Goal: Information Seeking & Learning: Learn about a topic

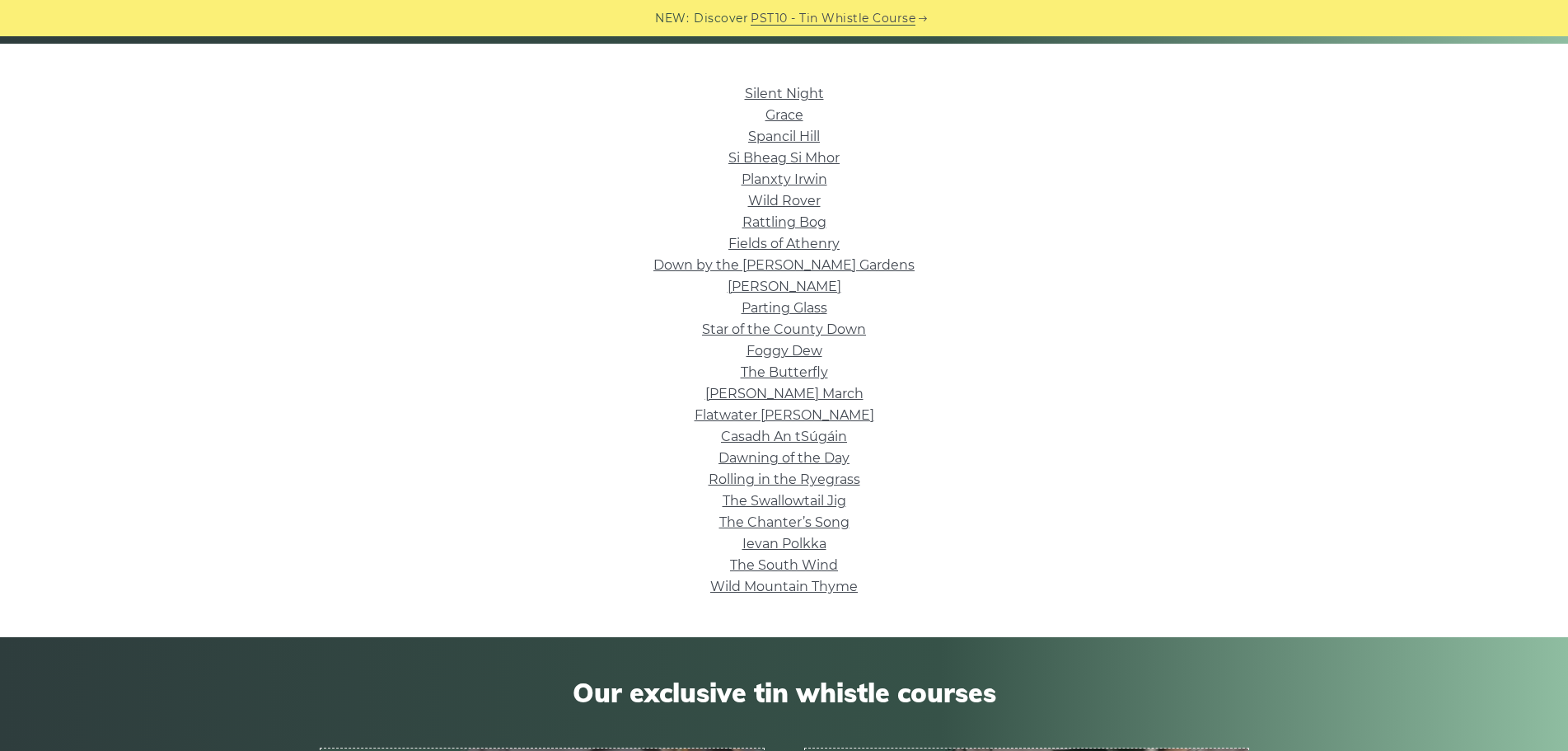
scroll to position [412, 0]
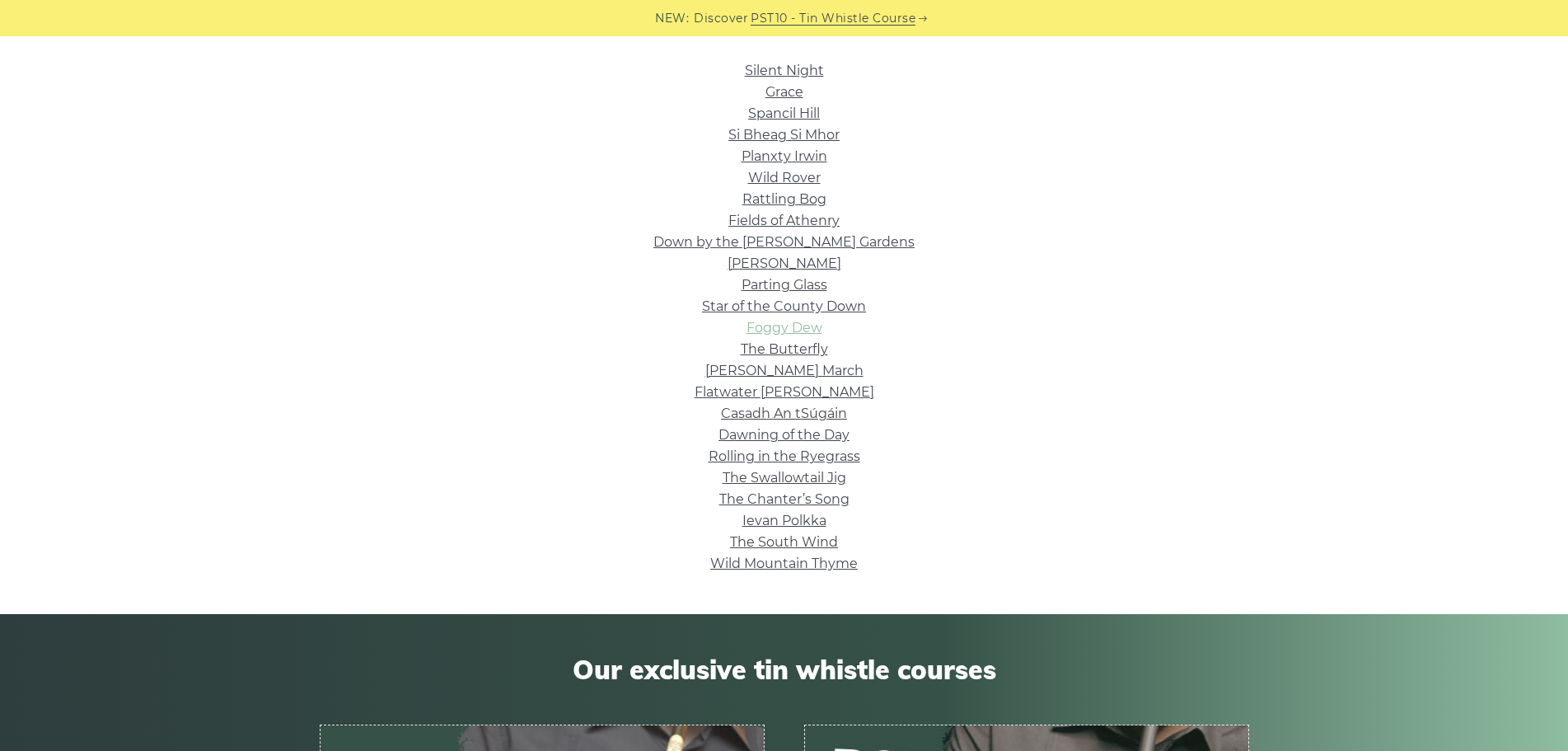
click at [802, 323] on link "Foggy Dew" at bounding box center [784, 328] width 76 height 16
click at [800, 517] on link "Ievan Polkka" at bounding box center [784, 521] width 84 height 16
click at [793, 571] on link "Wild Mountain Thyme" at bounding box center [784, 563] width 148 height 16
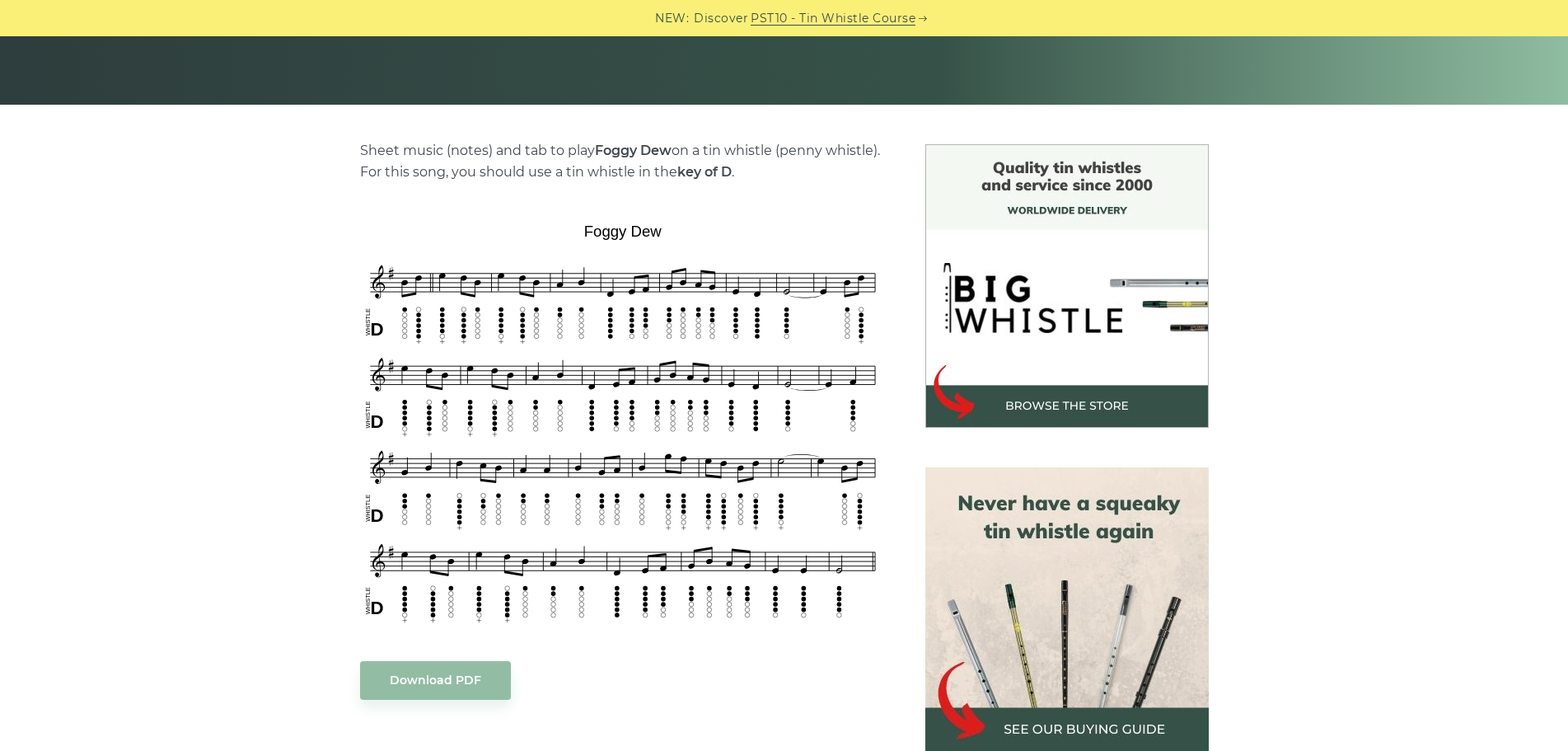
scroll to position [412, 0]
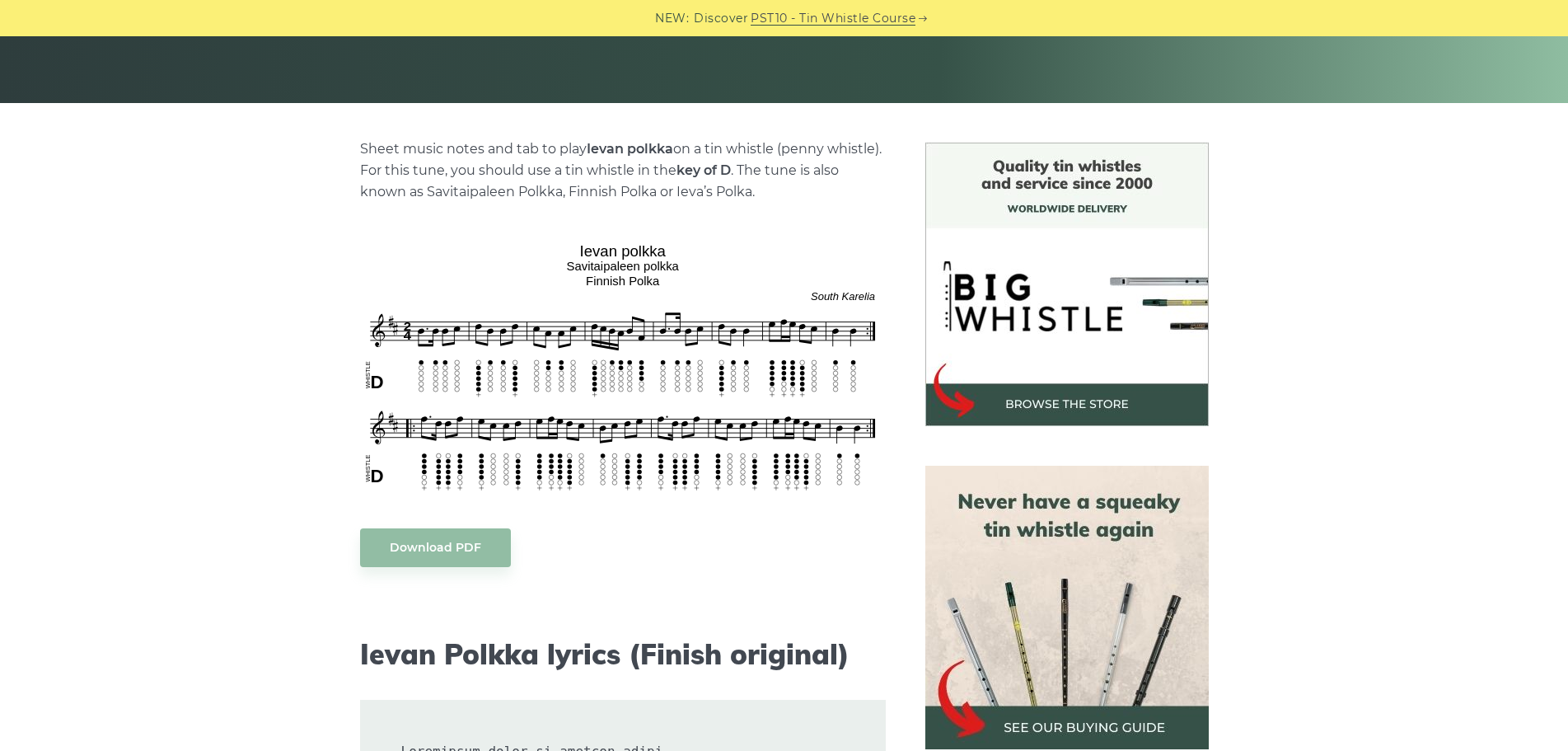
scroll to position [412, 0]
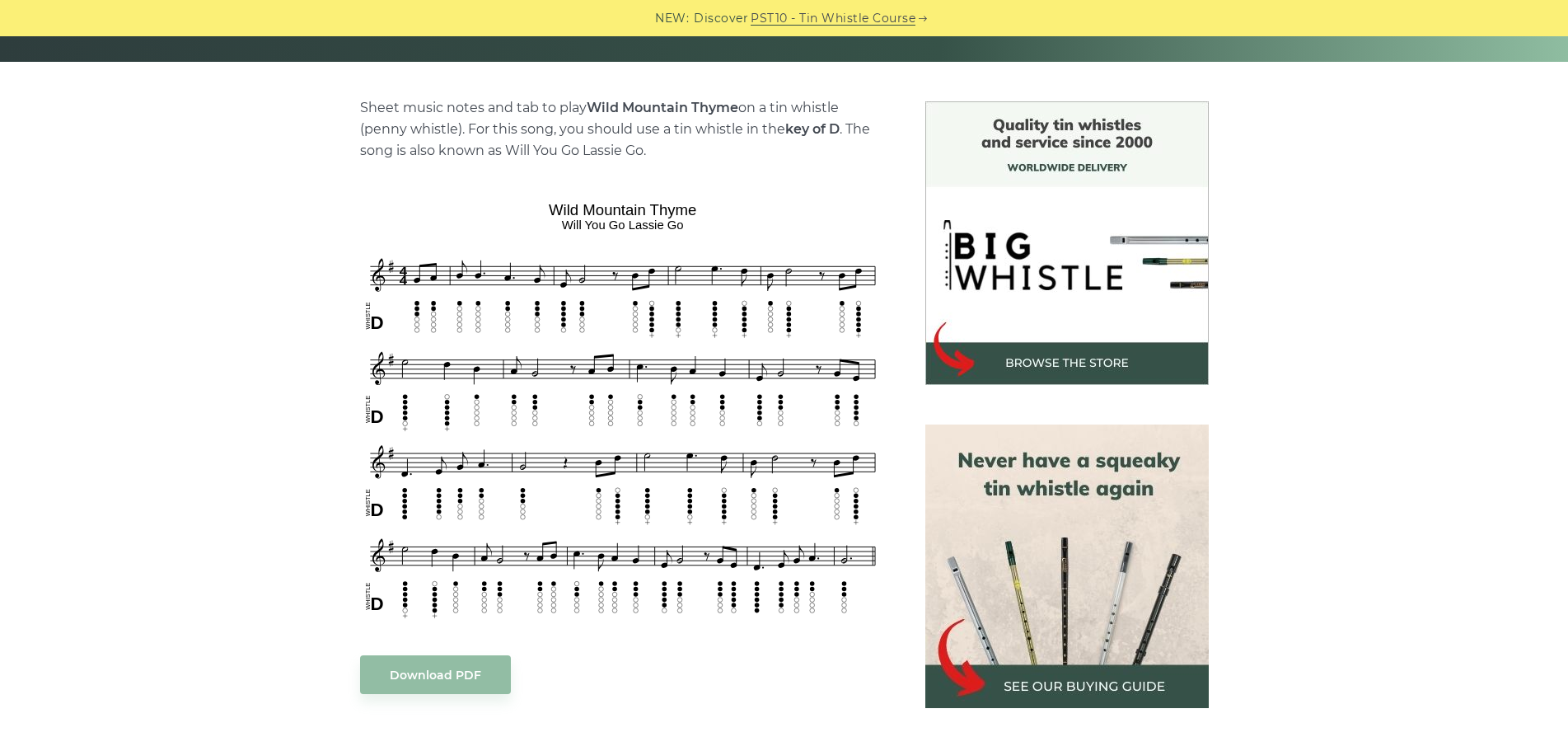
scroll to position [412, 0]
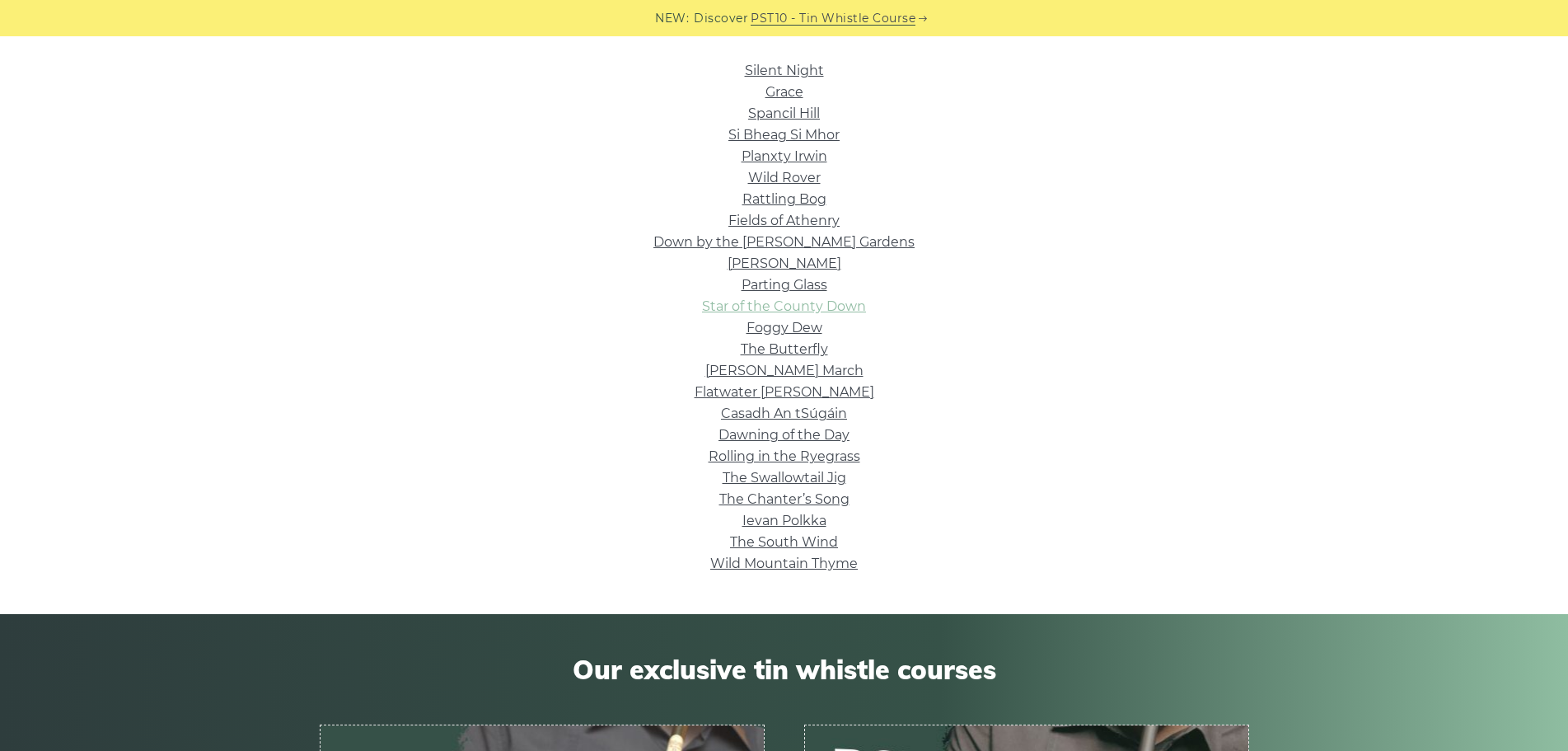
click at [765, 308] on link "Star of the County Down" at bounding box center [784, 307] width 164 height 16
click at [786, 94] on link "Grace" at bounding box center [784, 92] width 38 height 16
click at [756, 129] on link "Si­ Bheag Si­ Mhor" at bounding box center [783, 135] width 111 height 16
click at [798, 180] on link "Wild Rover" at bounding box center [785, 178] width 73 height 16
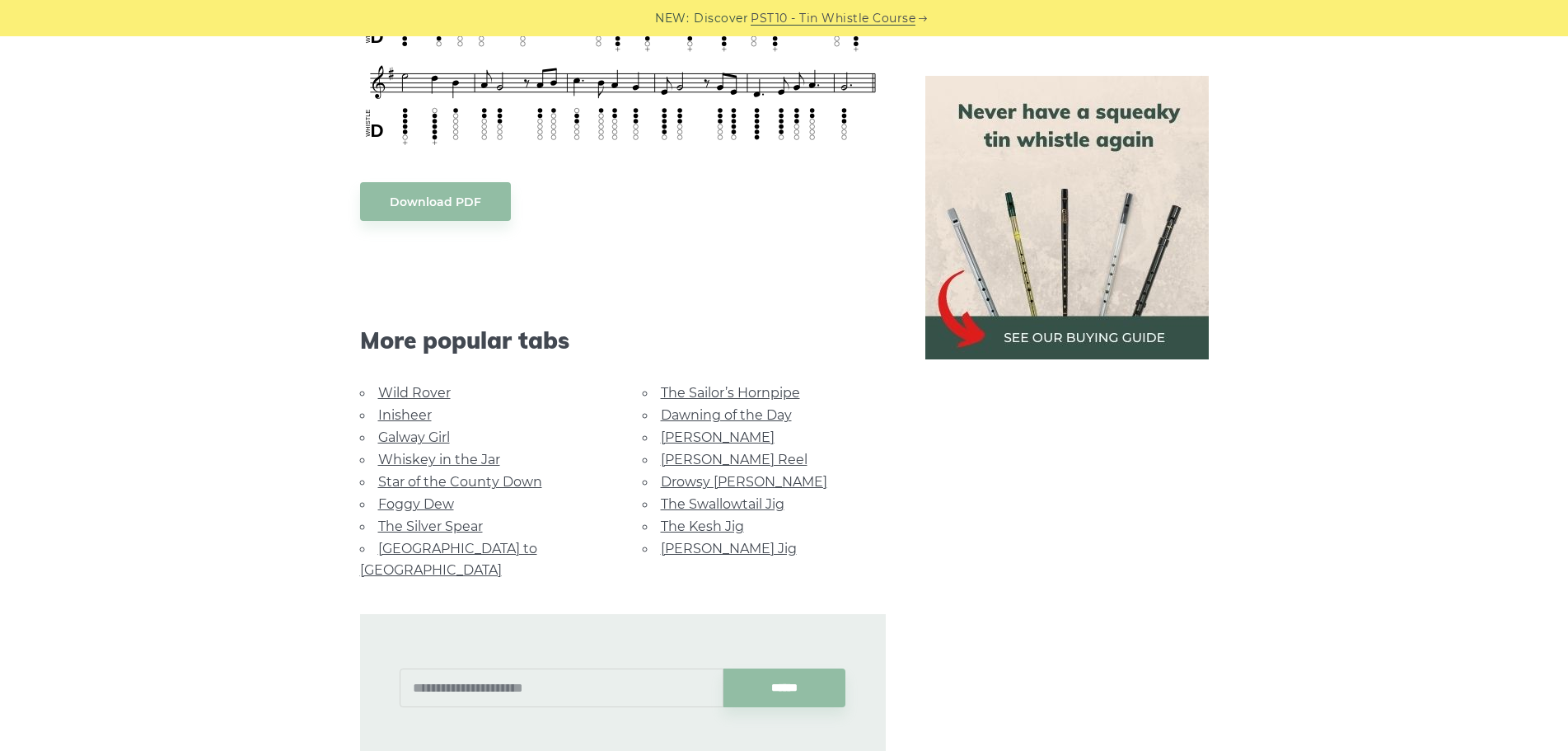
scroll to position [988, 0]
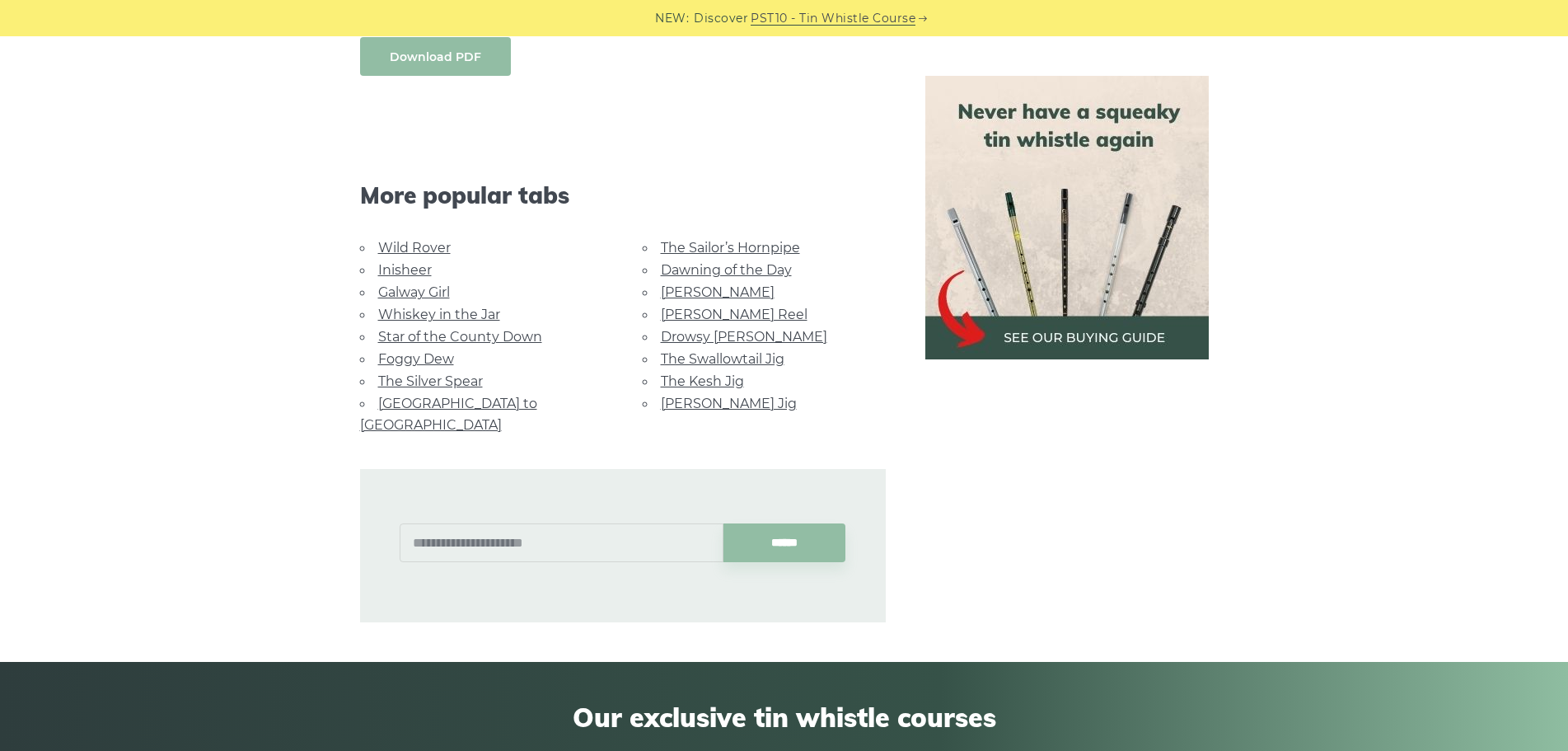
click at [475, 65] on link "Download PDF" at bounding box center [436, 57] width 151 height 39
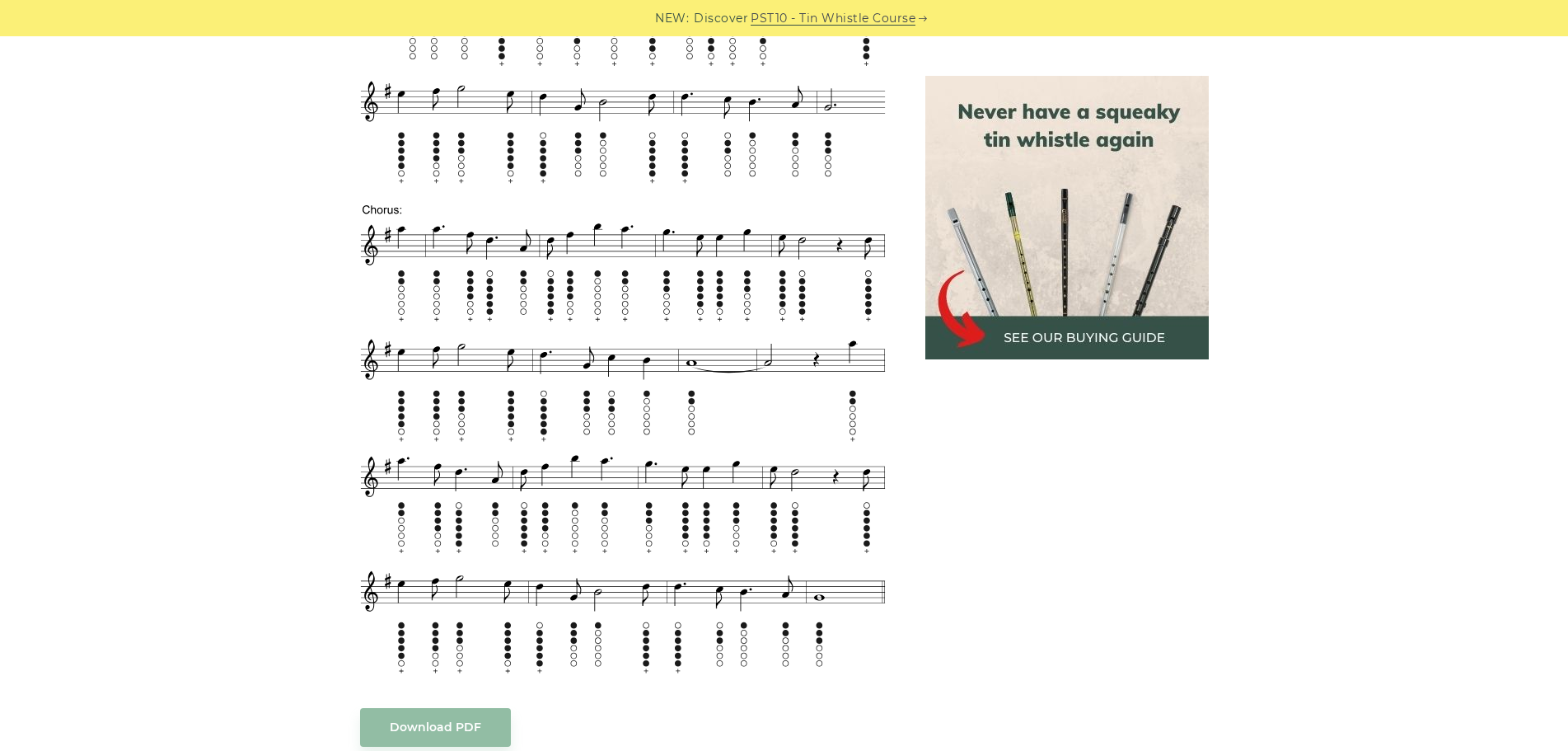
scroll to position [1977, 0]
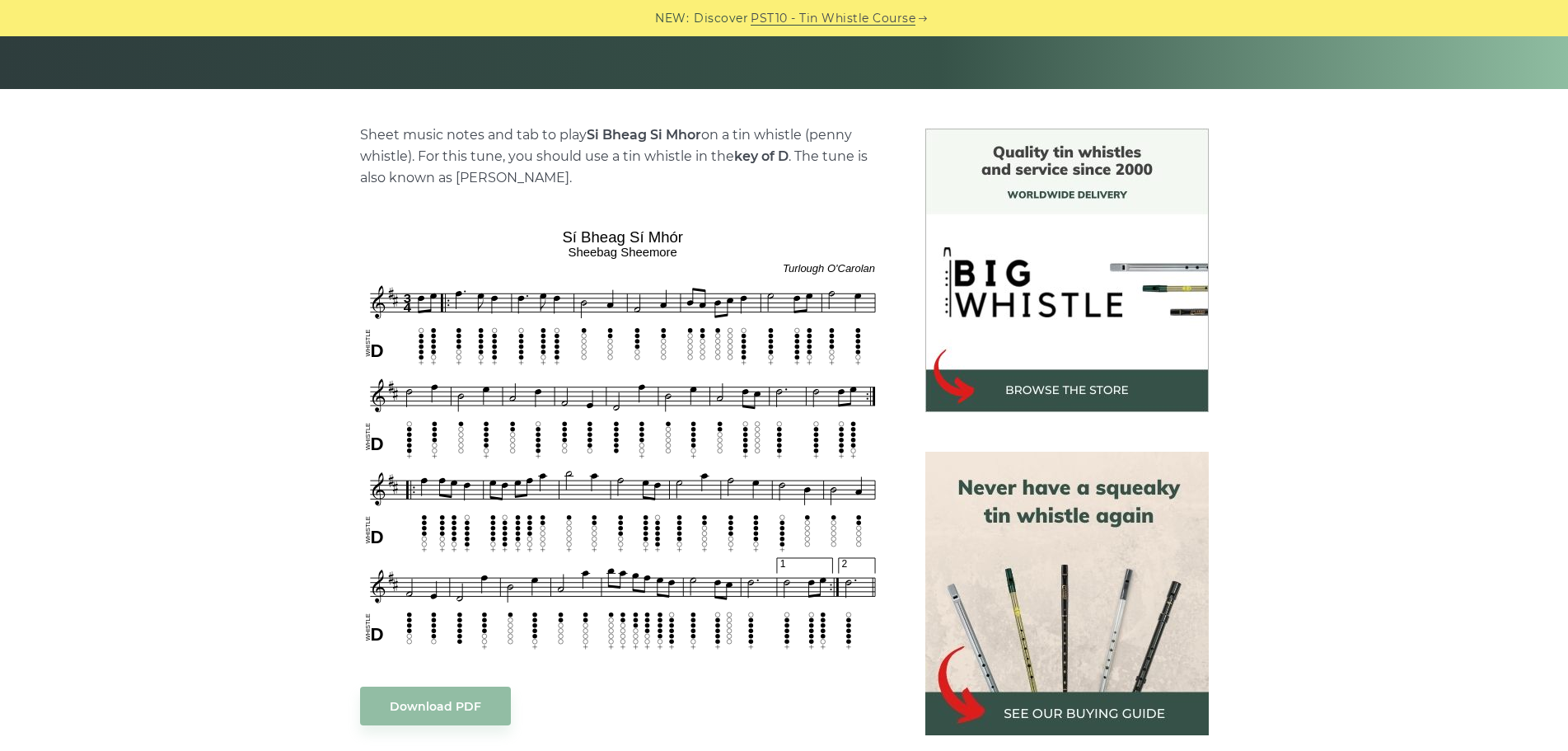
scroll to position [494, 0]
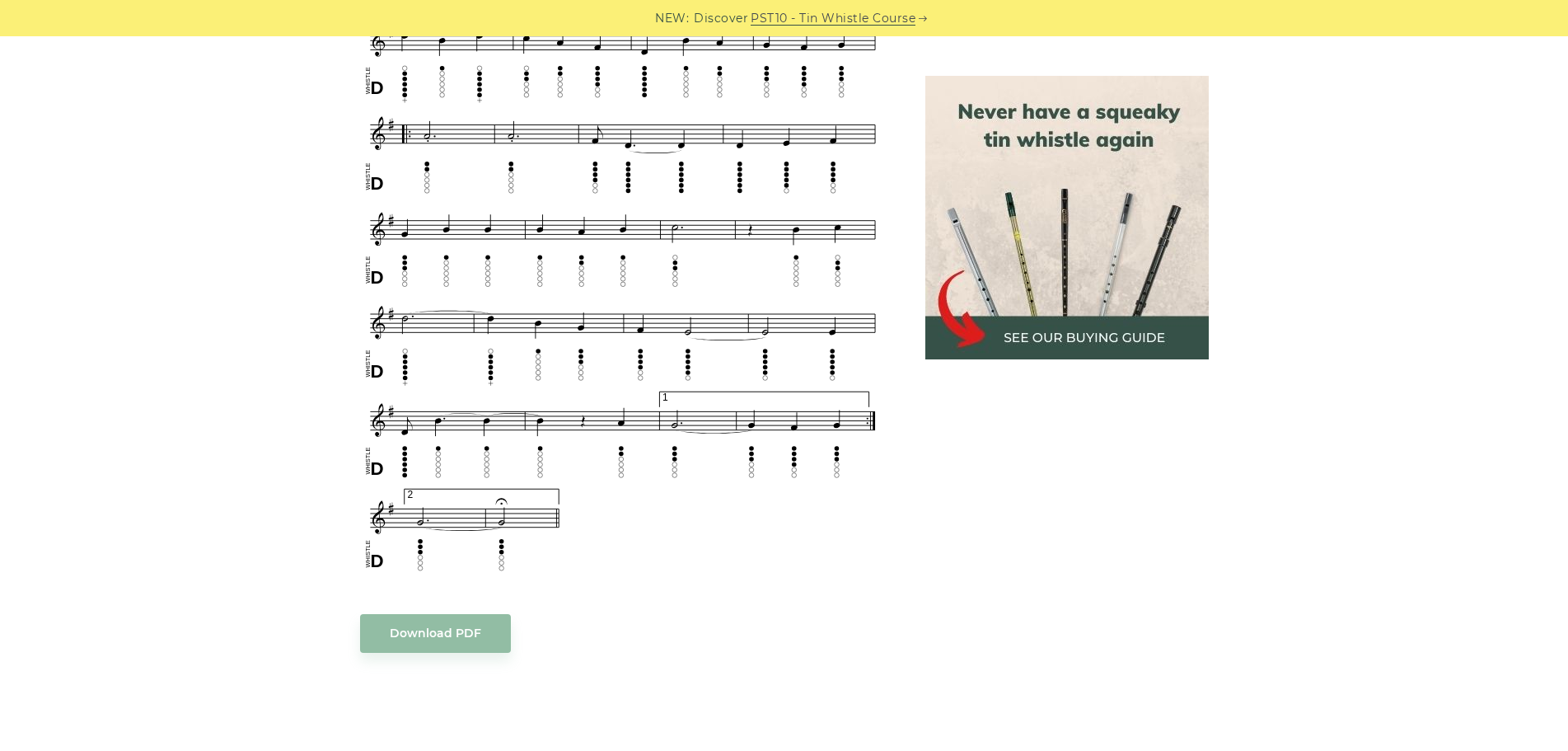
scroll to position [1071, 0]
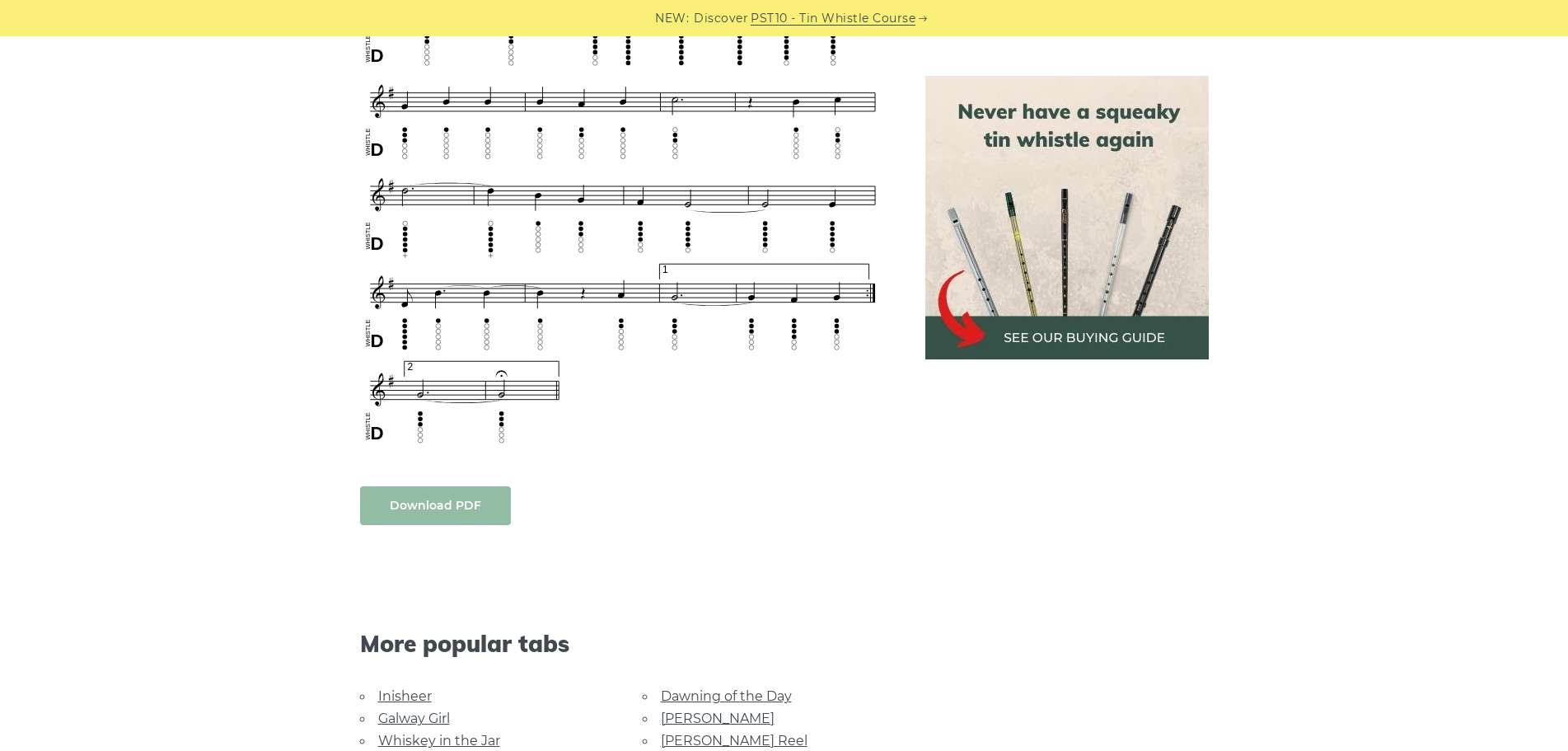
click at [468, 500] on body "NEW: Discover PST10 - Tin Whistle Course Lessons Fingering Charts Tabs & Notes …" at bounding box center [784, 480] width 1568 height 3102
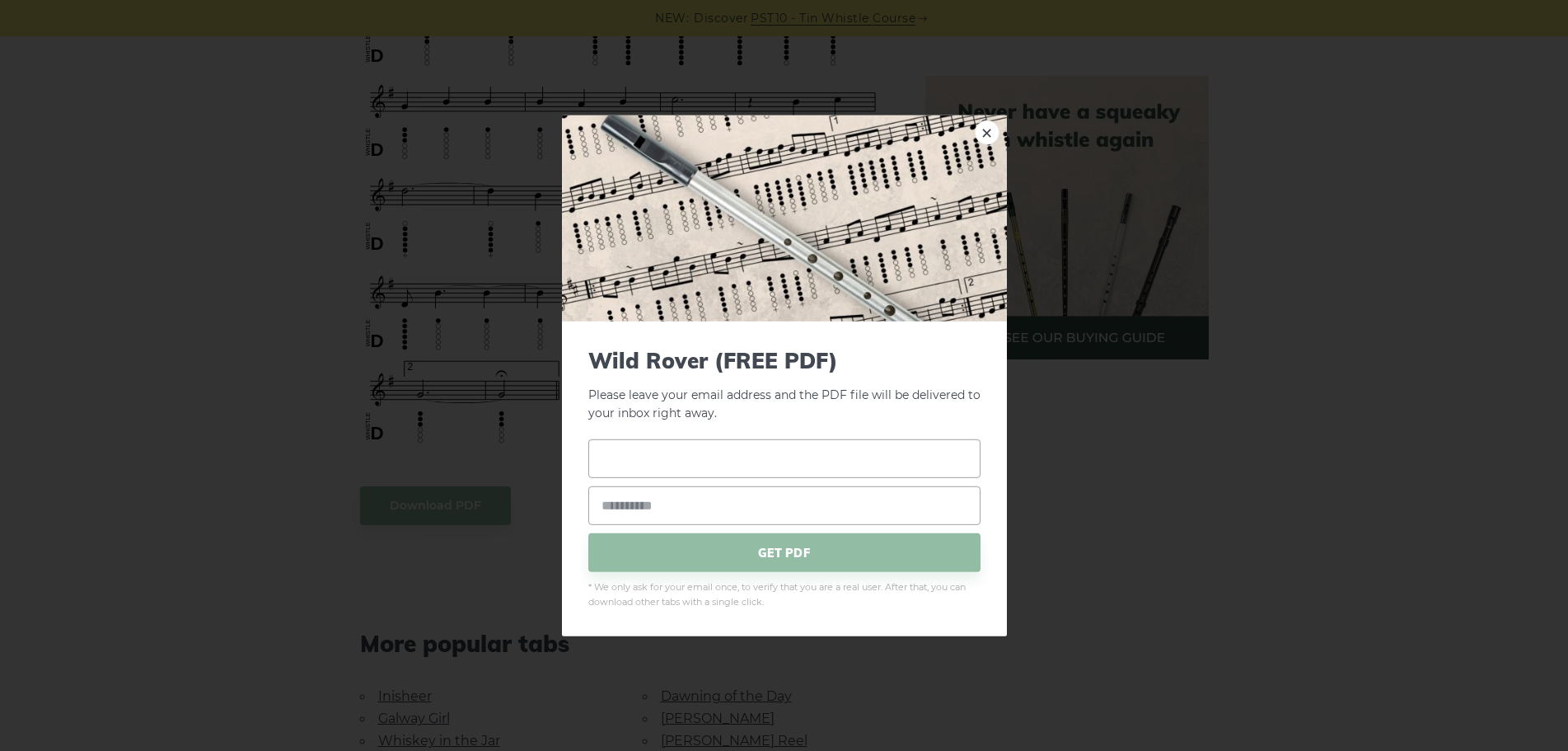
click at [640, 458] on input "text" at bounding box center [784, 459] width 392 height 39
drag, startPoint x: 1159, startPoint y: 549, endPoint x: 1110, endPoint y: 534, distance: 51.2
click at [1158, 547] on div "× Wild Rover (FREE PDF) Please leave your email address and the PDF file will b…" at bounding box center [784, 375] width 1568 height 751
click at [690, 463] on input "text" at bounding box center [784, 459] width 392 height 39
type input "****"
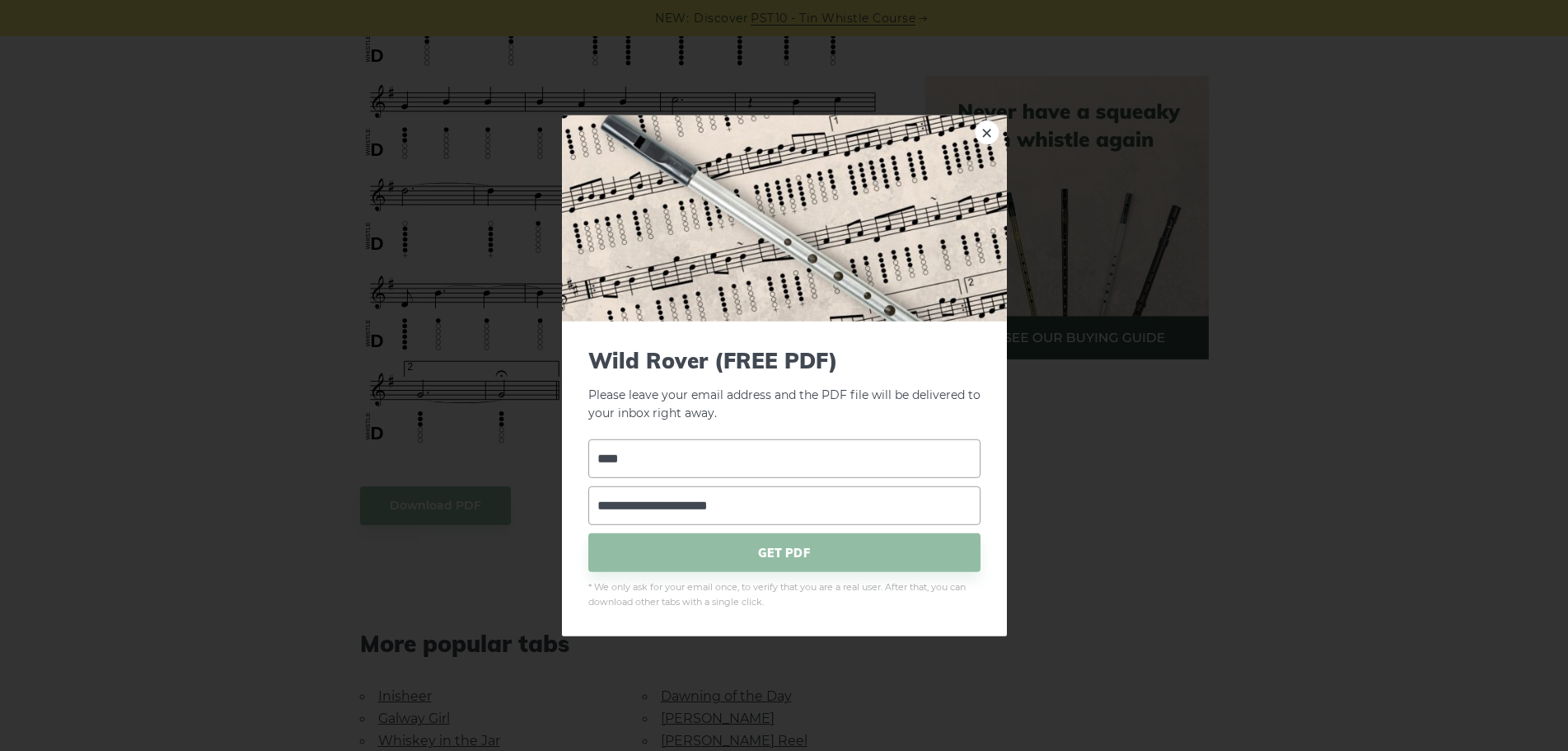
type input "**********"
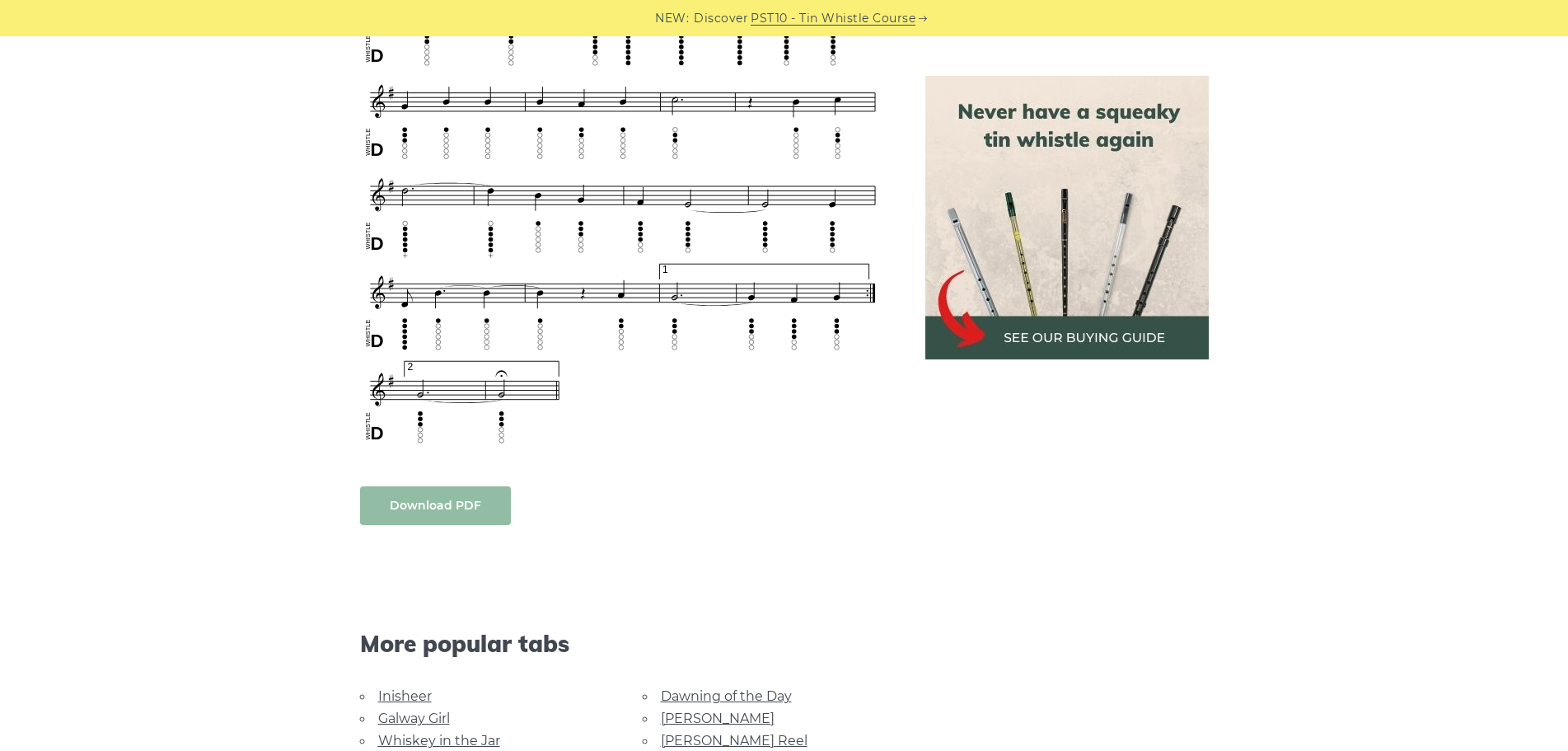
click at [480, 509] on link "Download PDF" at bounding box center [436, 506] width 151 height 39
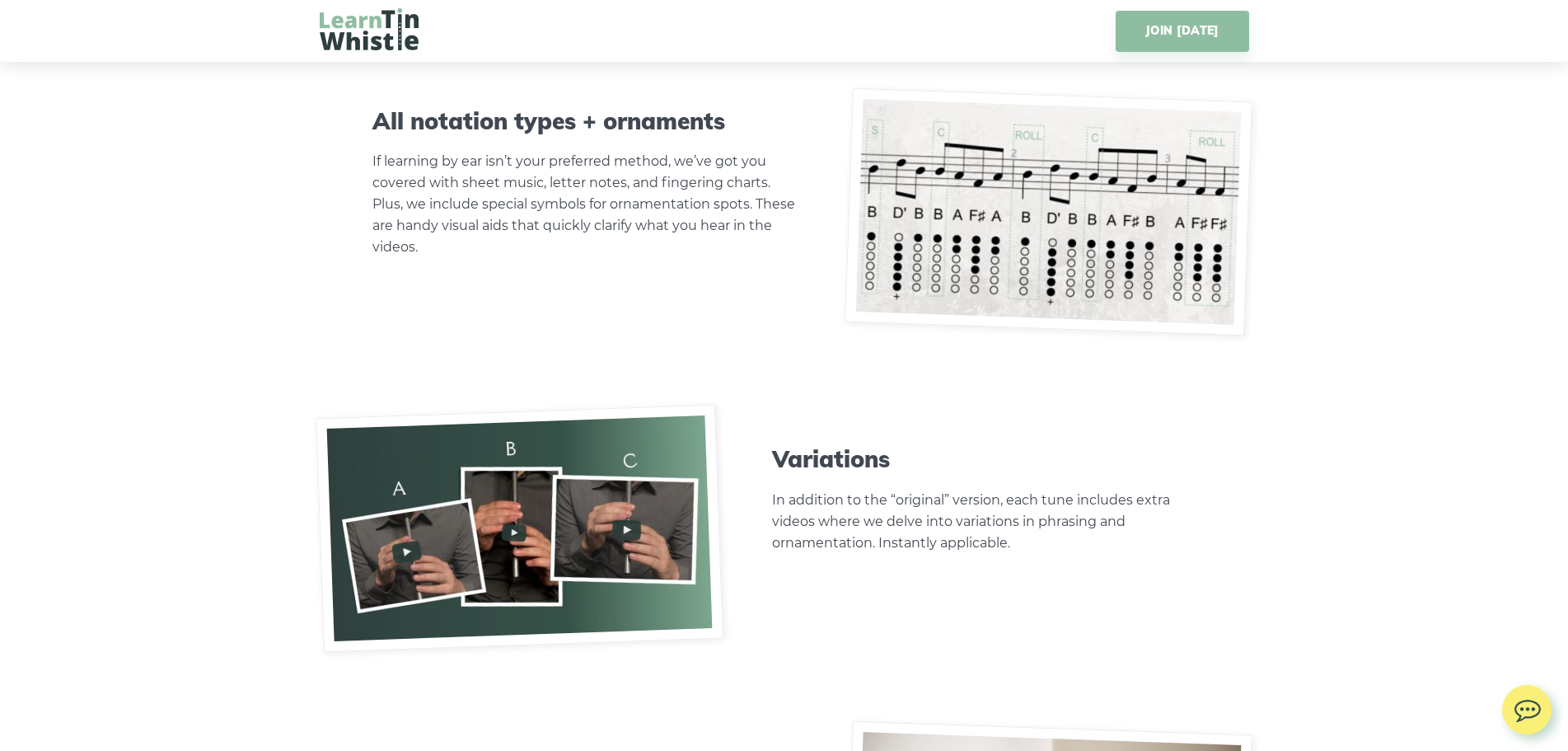
scroll to position [6261, 0]
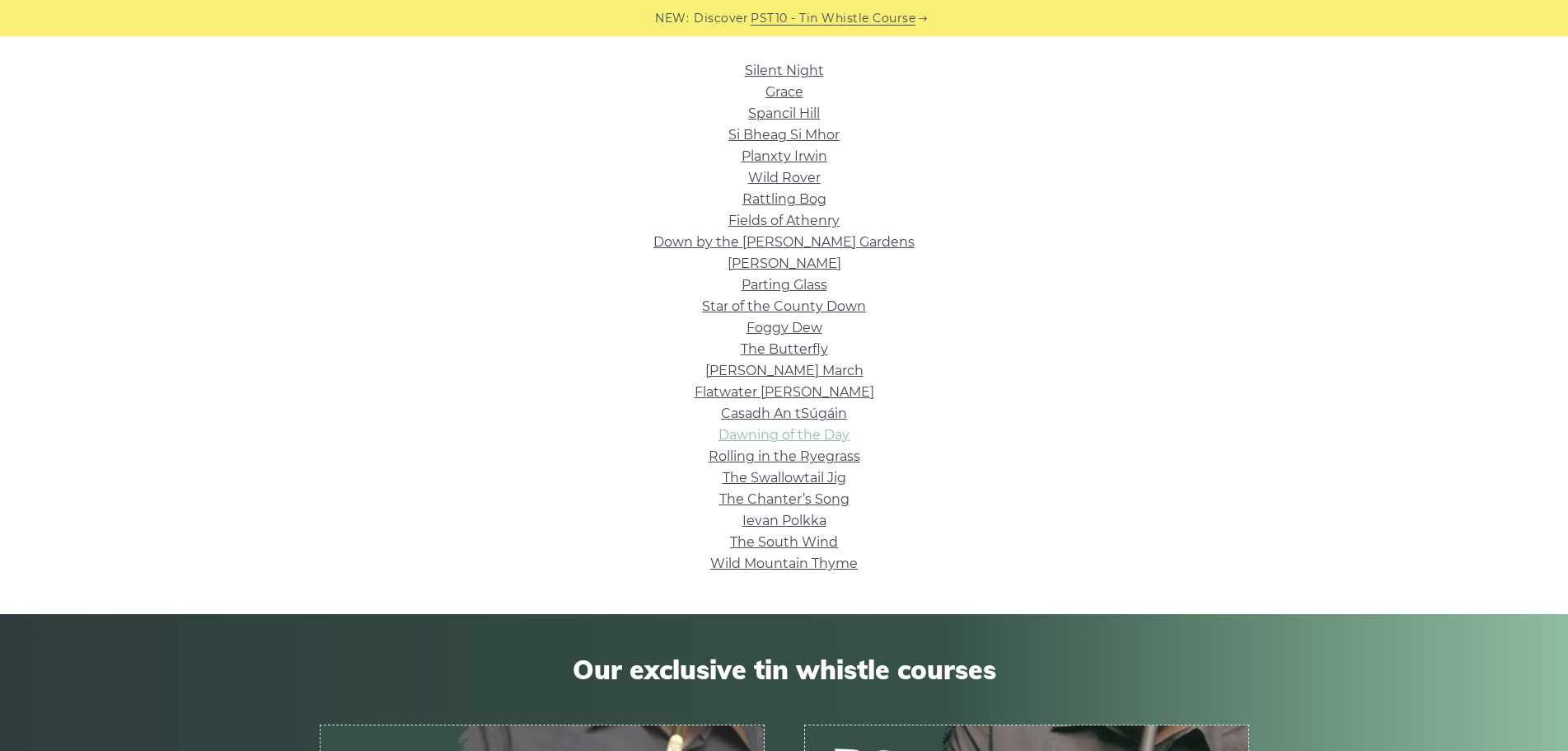
click at [793, 438] on link "Dawning of the Day" at bounding box center [783, 435] width 131 height 16
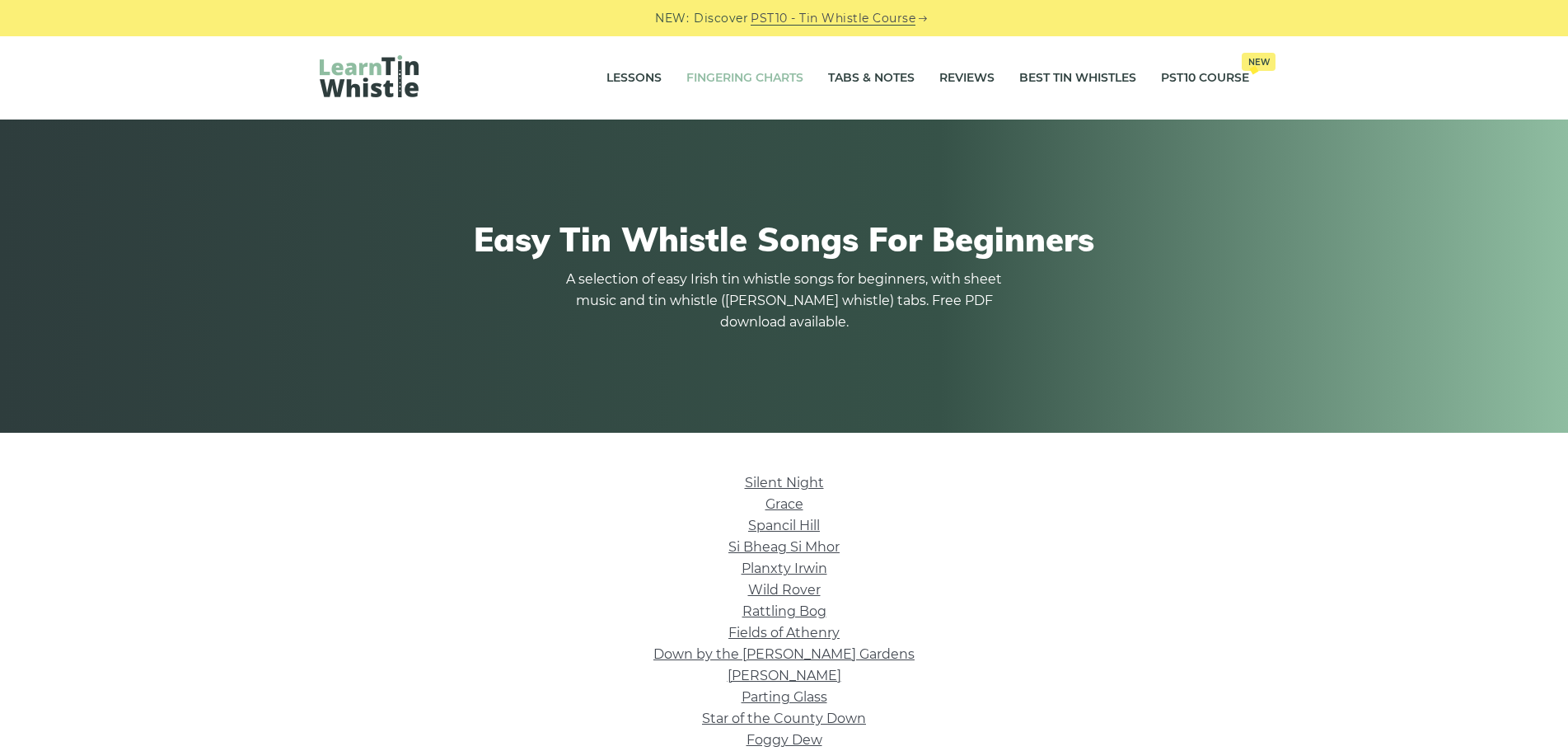
click at [756, 76] on link "Fingering Charts" at bounding box center [745, 78] width 117 height 41
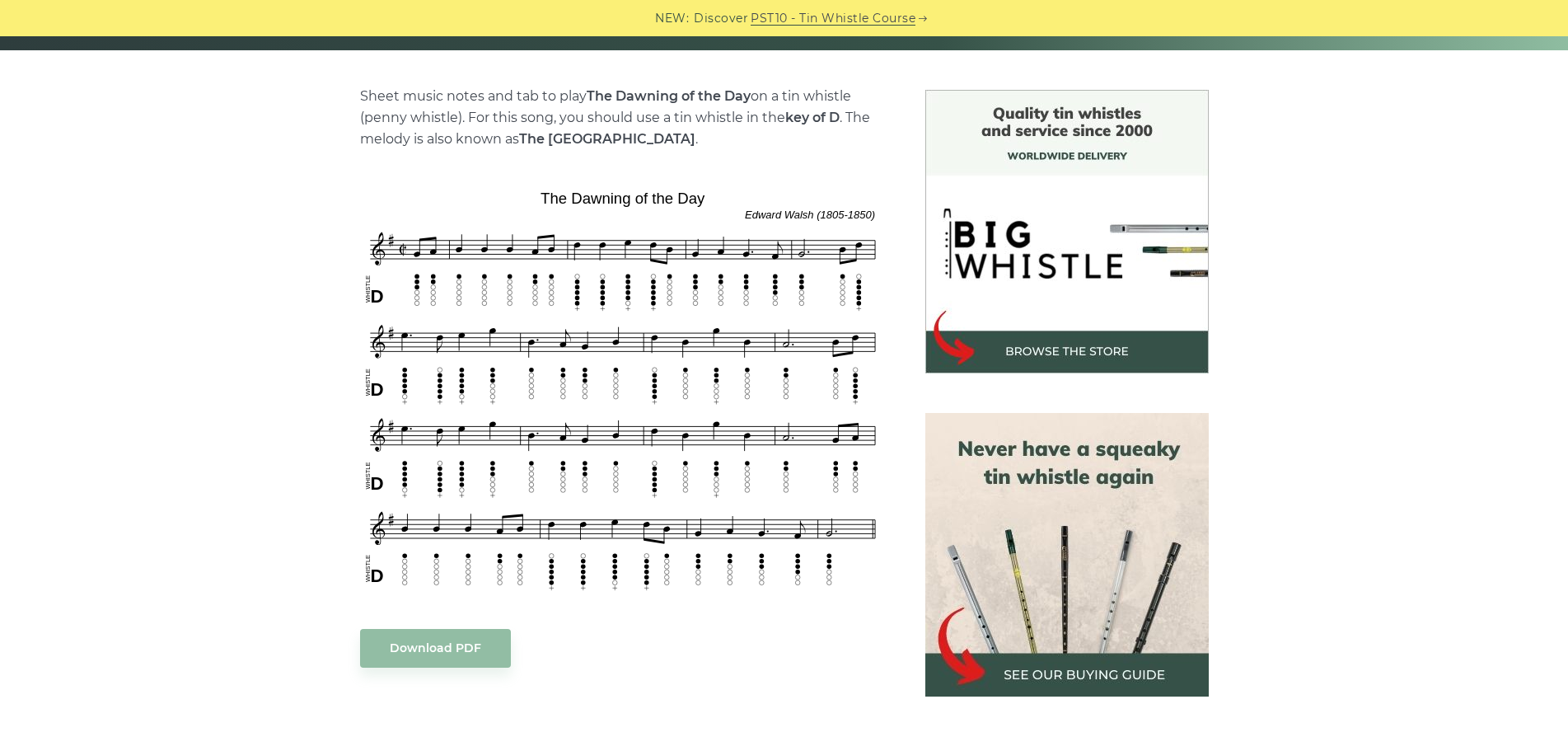
scroll to position [412, 0]
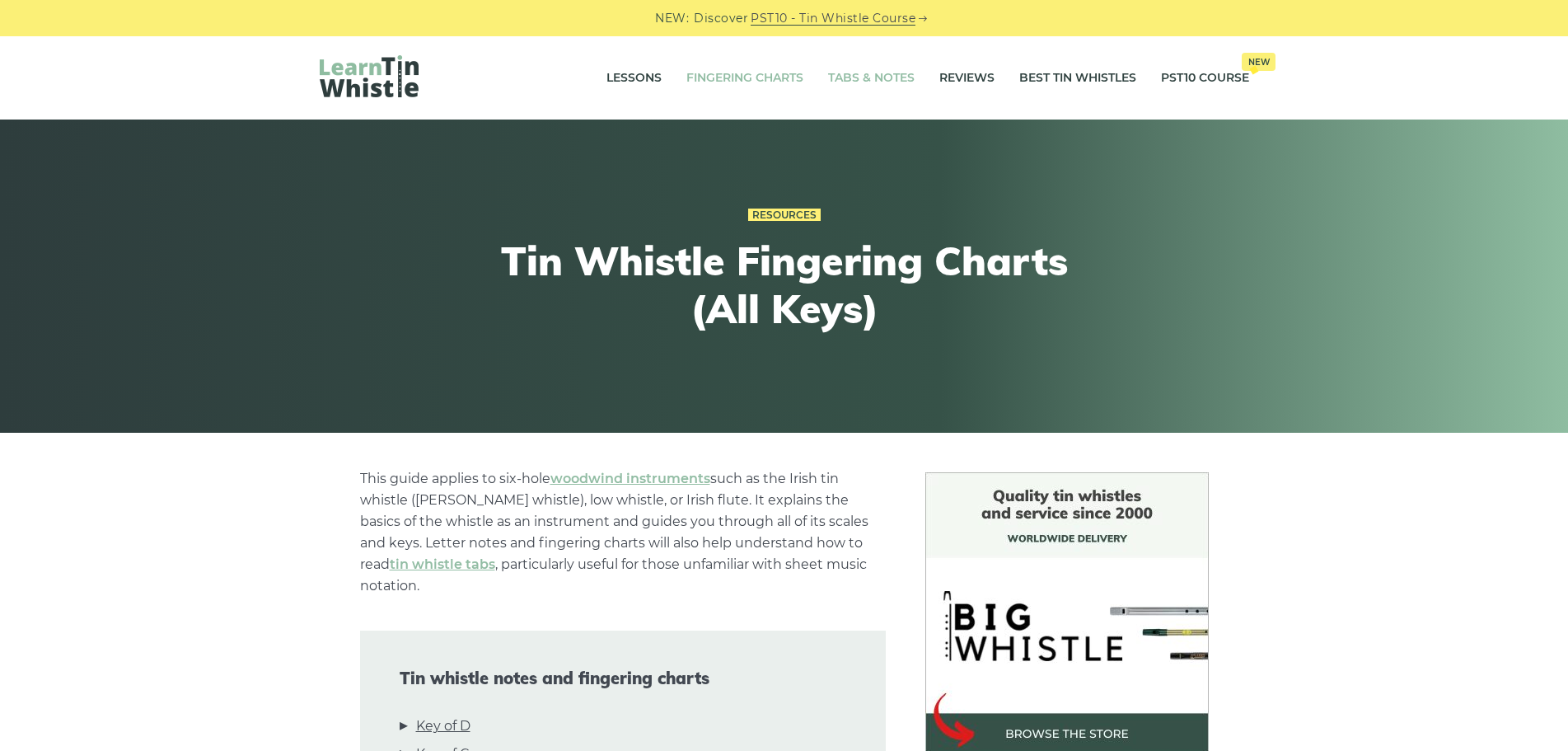
click at [852, 81] on link "Tabs & Notes" at bounding box center [871, 78] width 86 height 41
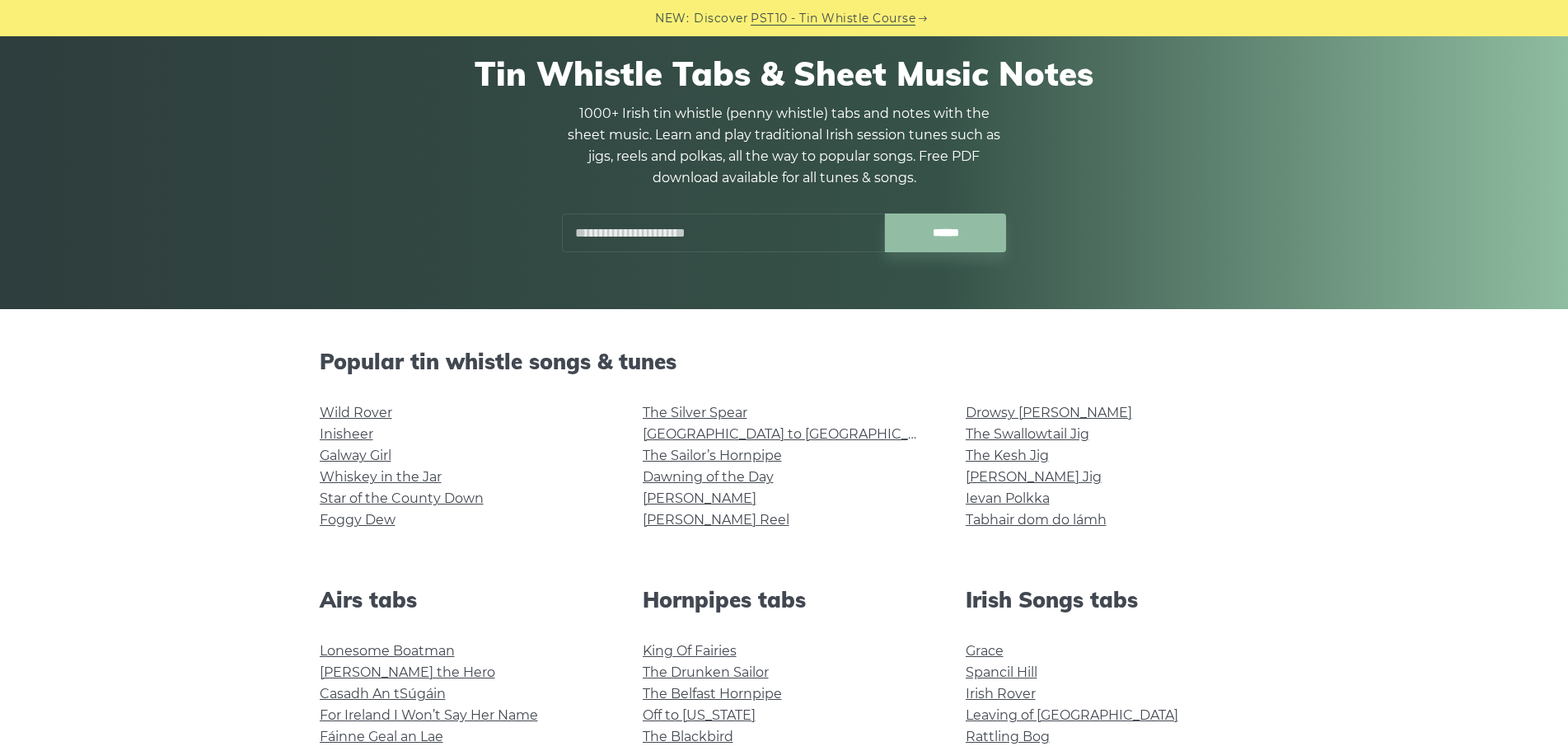
scroll to position [330, 0]
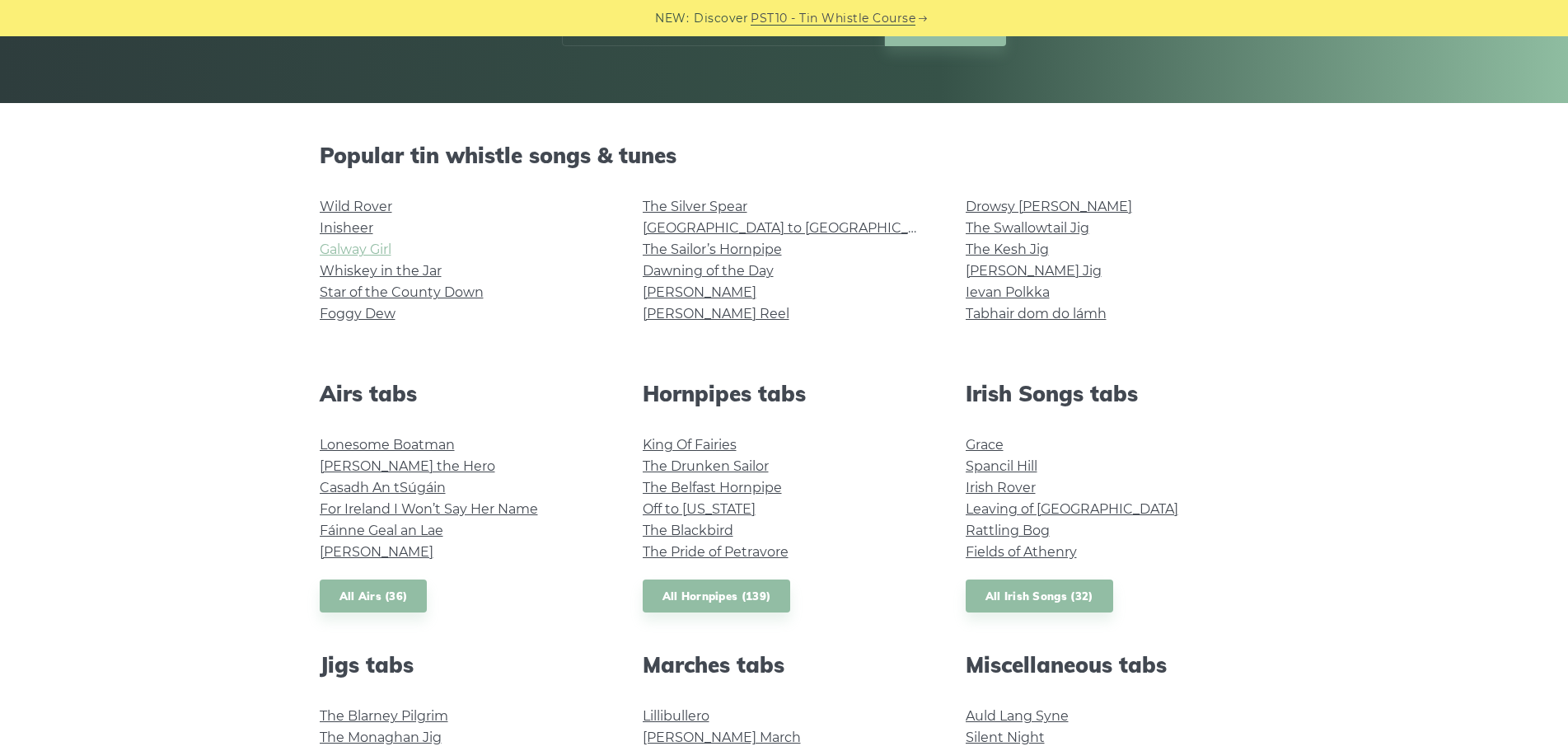
click at [383, 248] on link "Galway Girl" at bounding box center [356, 250] width 72 height 16
click at [669, 228] on link "Rocky Road to Dublin" at bounding box center [795, 228] width 304 height 16
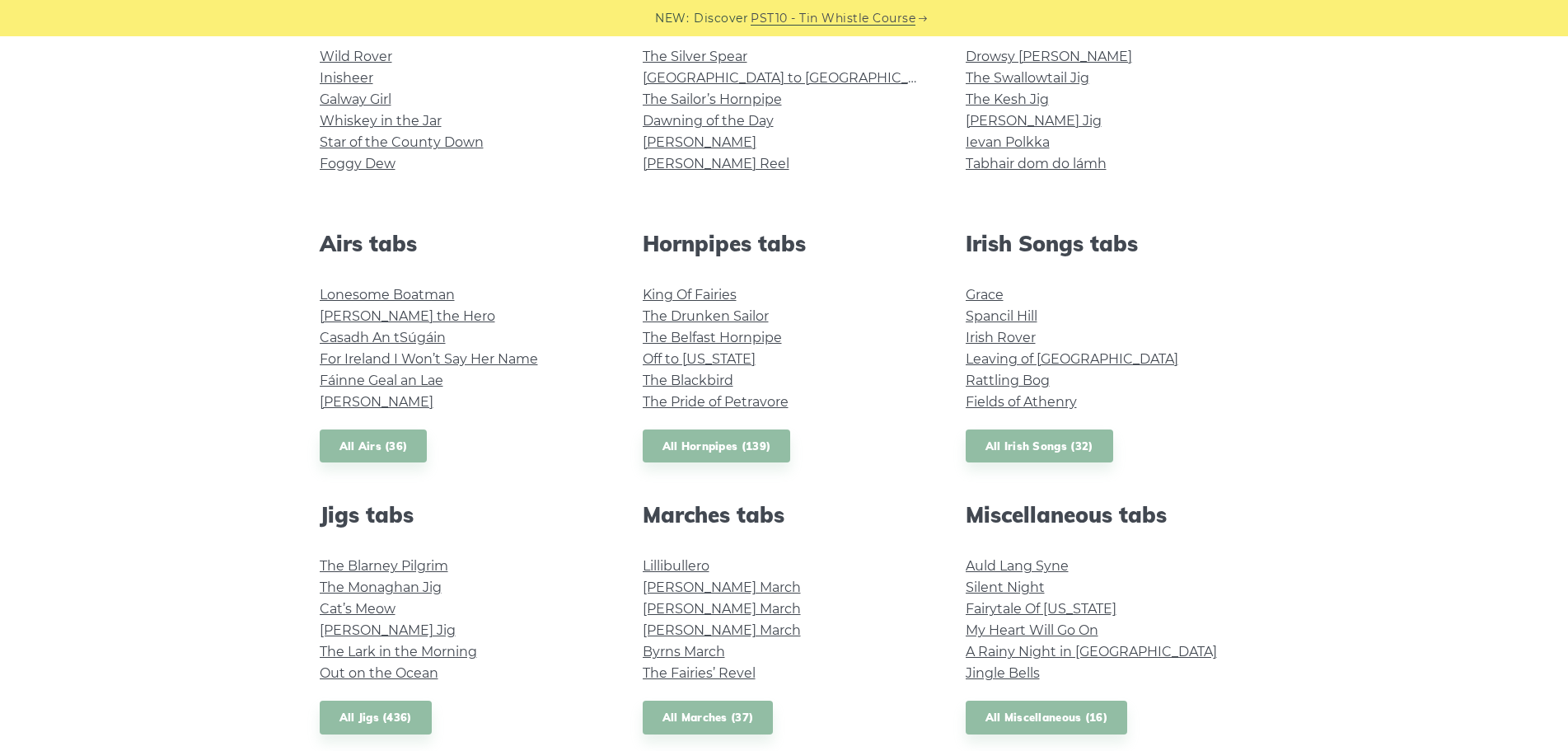
scroll to position [494, 0]
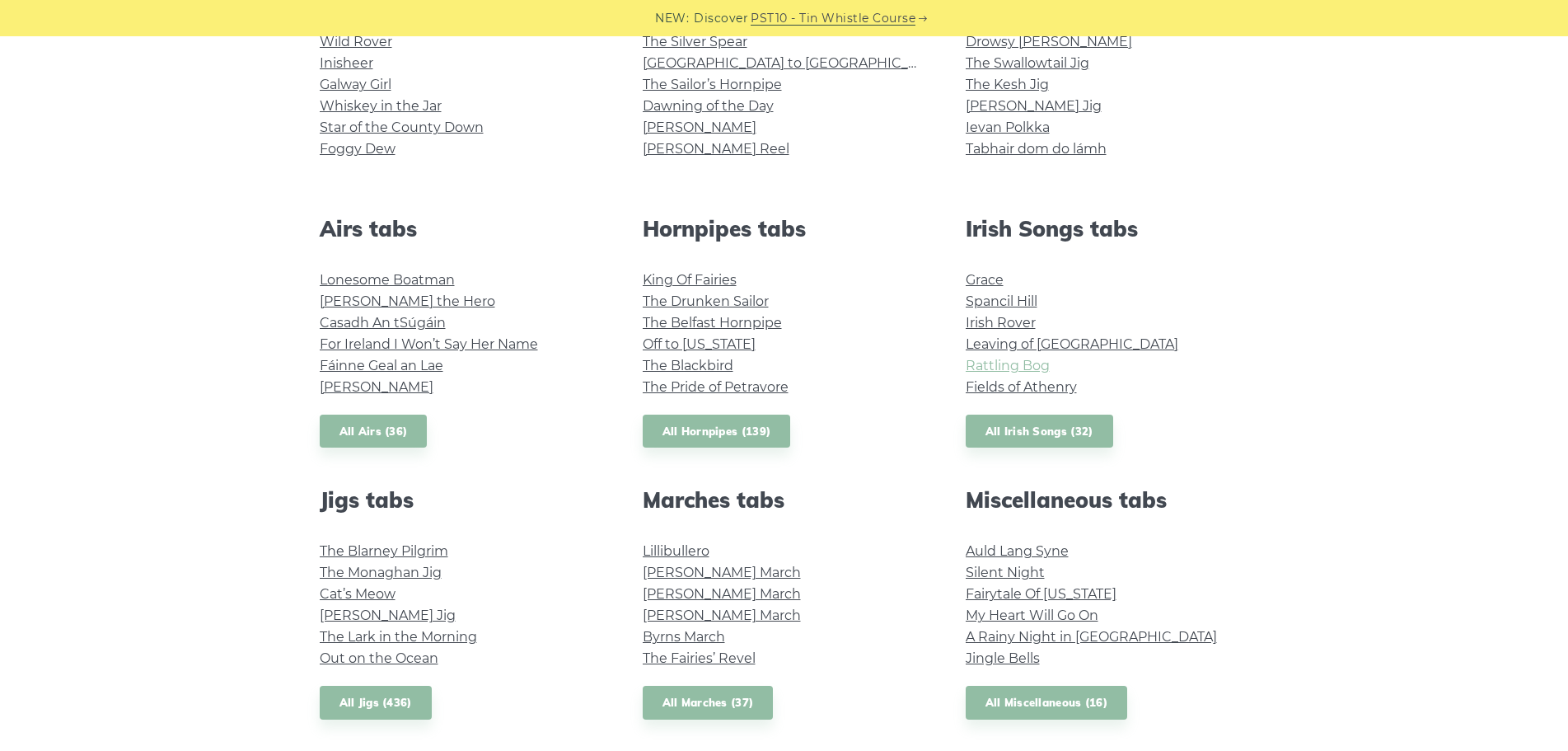
click at [1036, 365] on link "Rattling Bog" at bounding box center [1007, 365] width 84 height 16
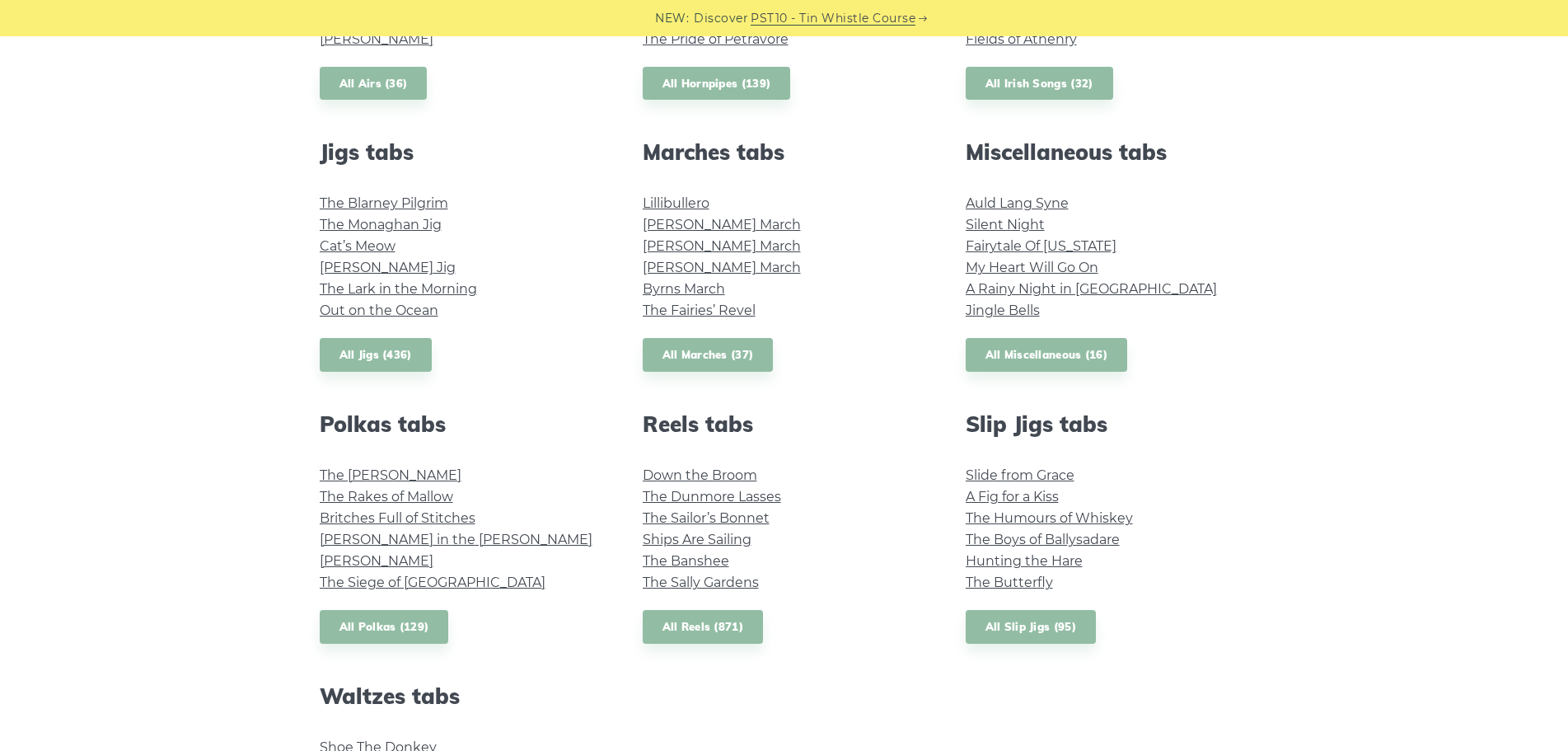
scroll to position [907, 0]
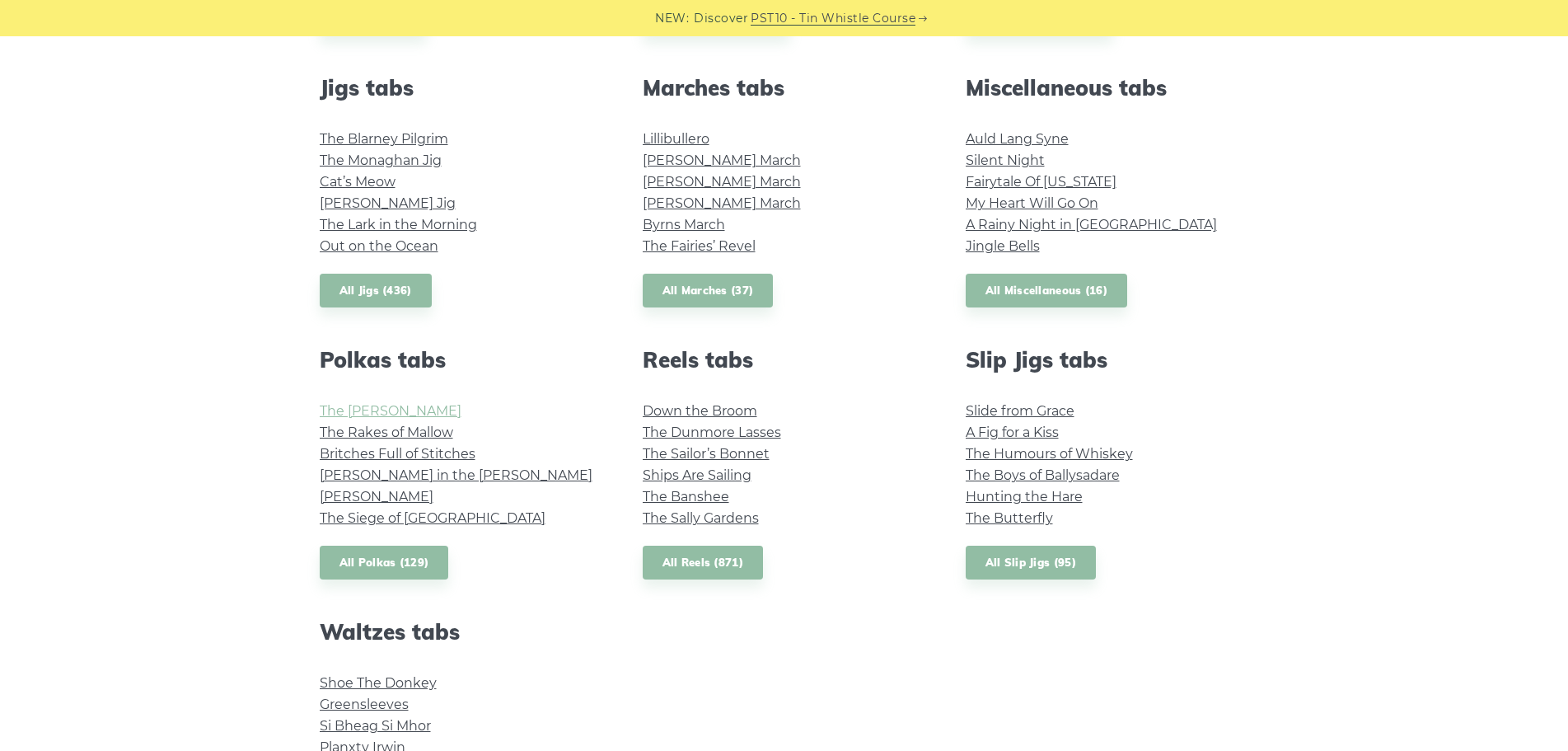
click at [397, 411] on link "The Kerry Polka" at bounding box center [390, 411] width 141 height 16
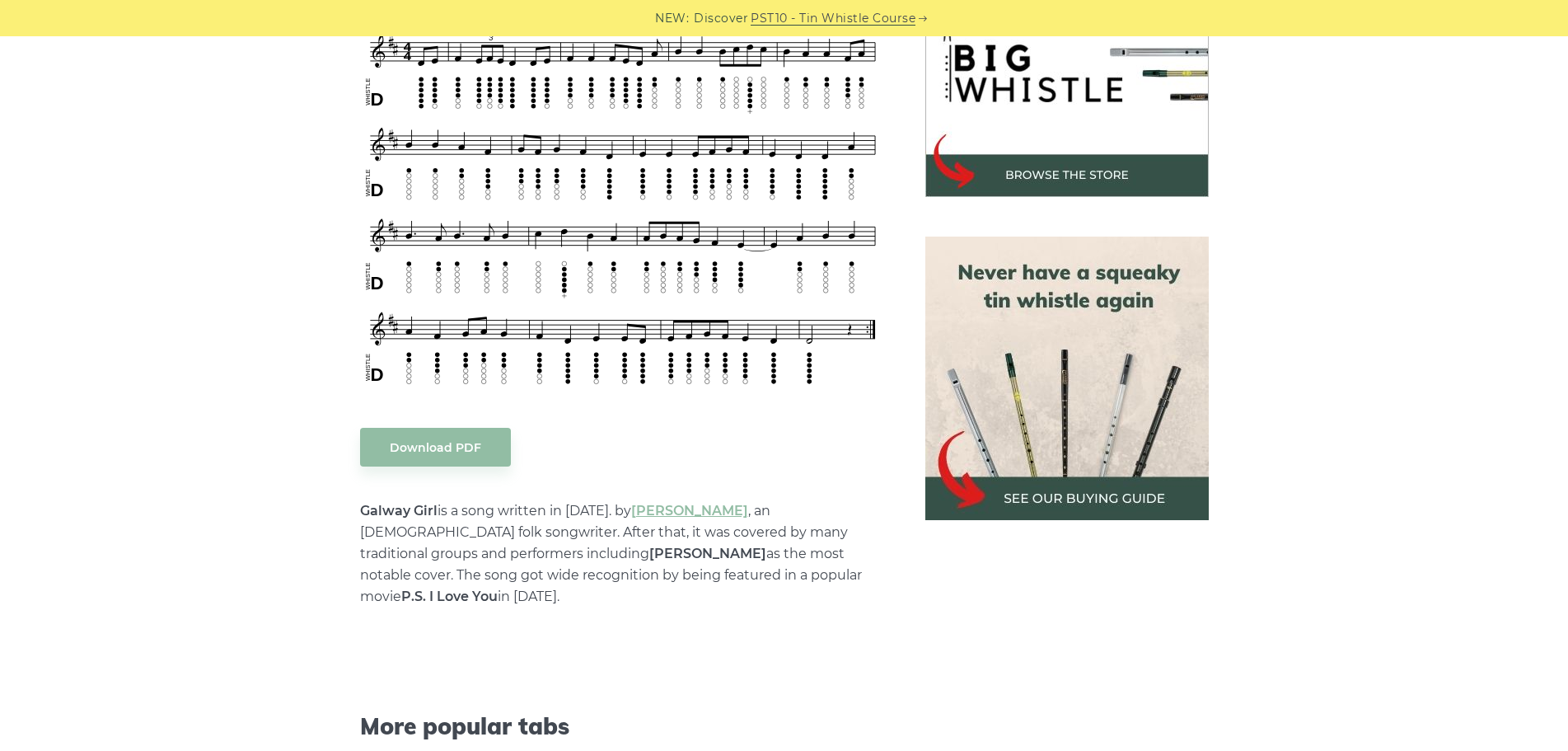
scroll to position [659, 0]
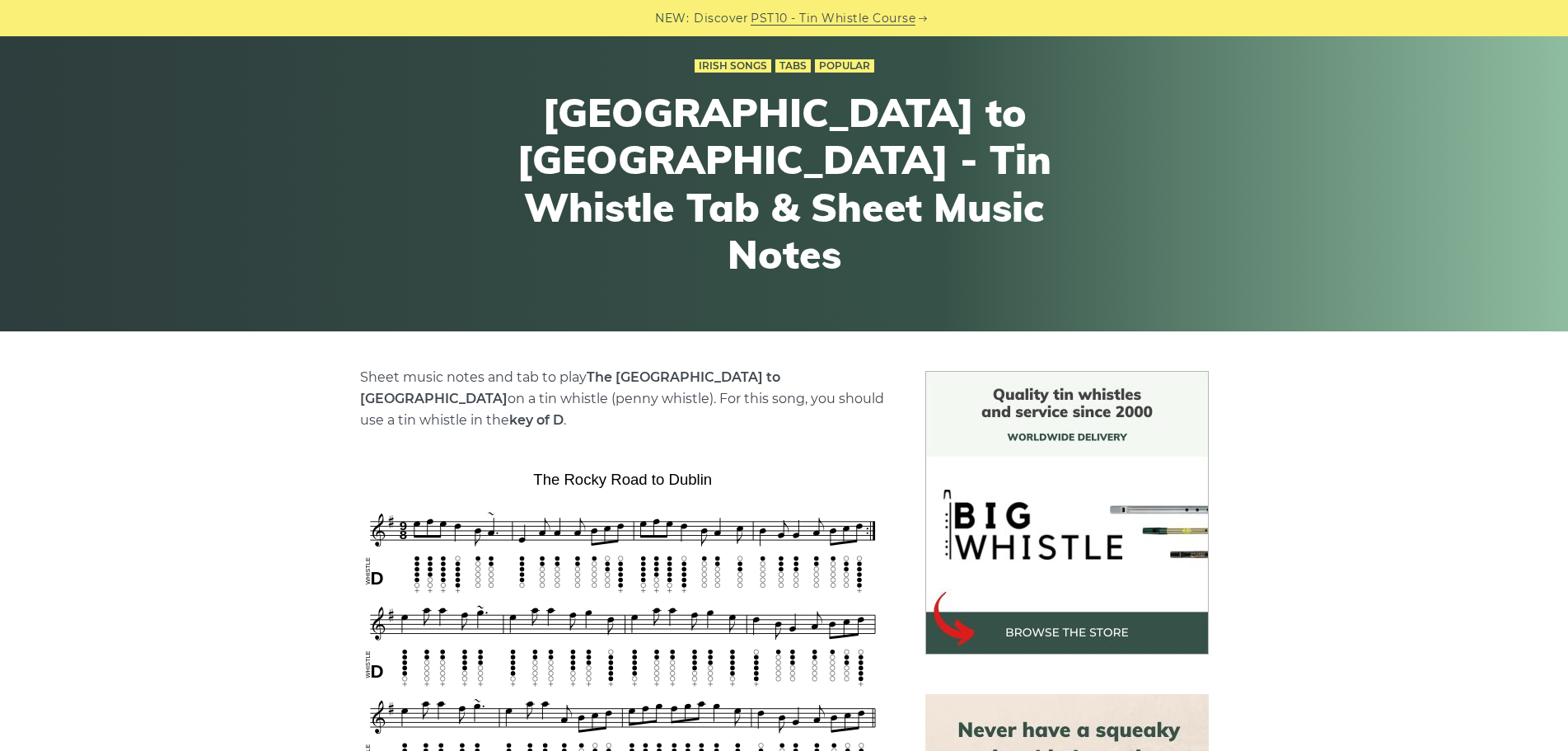
scroll to position [412, 0]
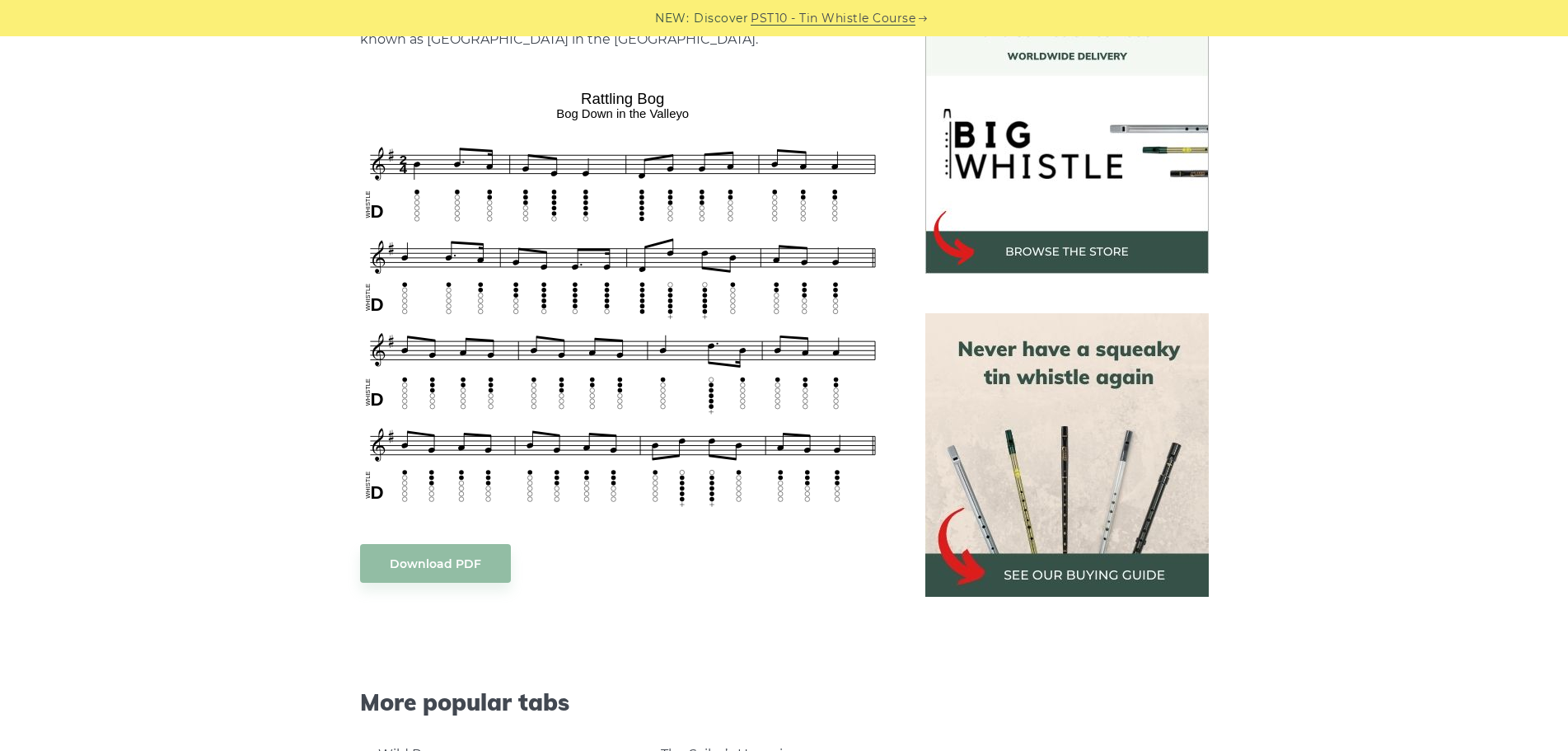
scroll to position [494, 0]
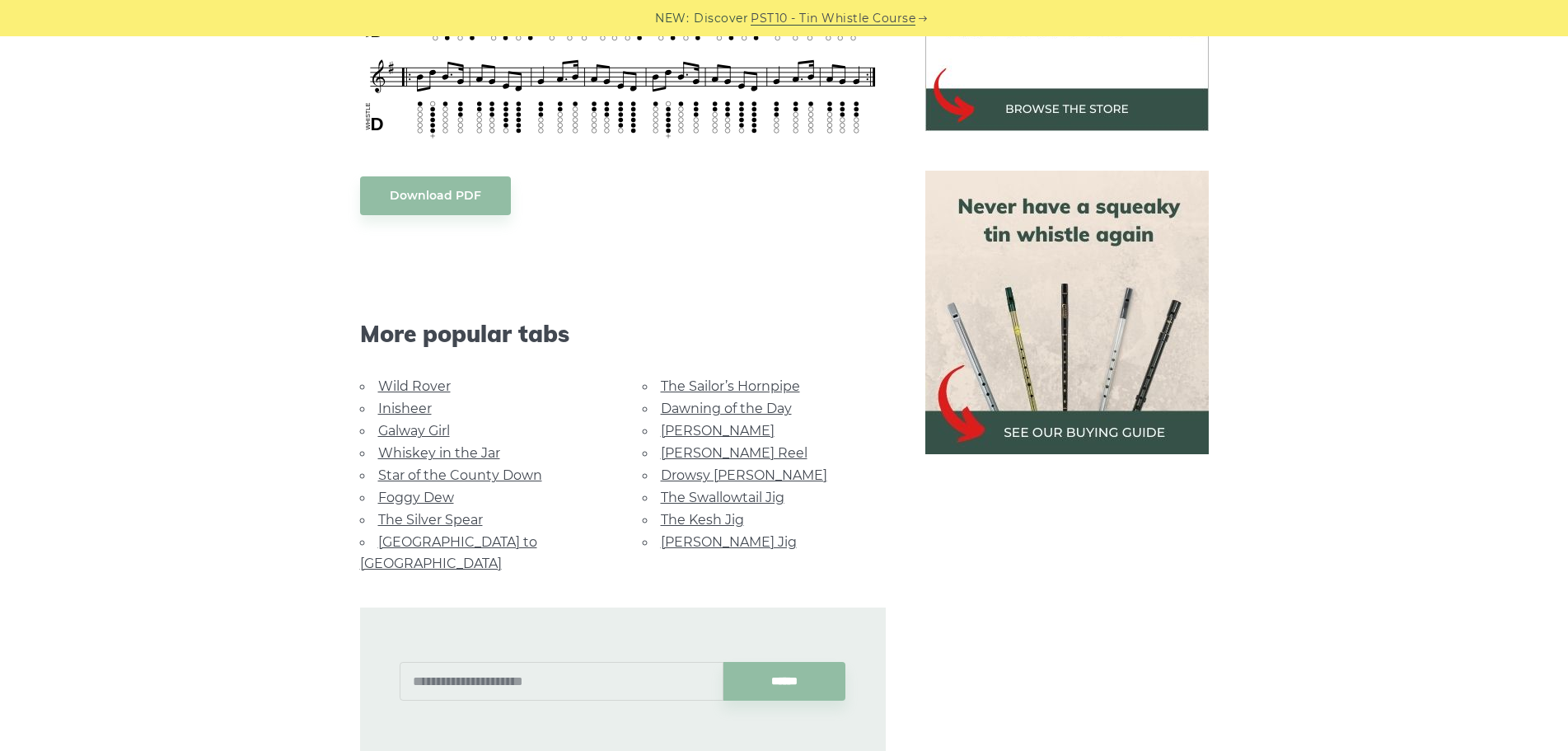
scroll to position [659, 0]
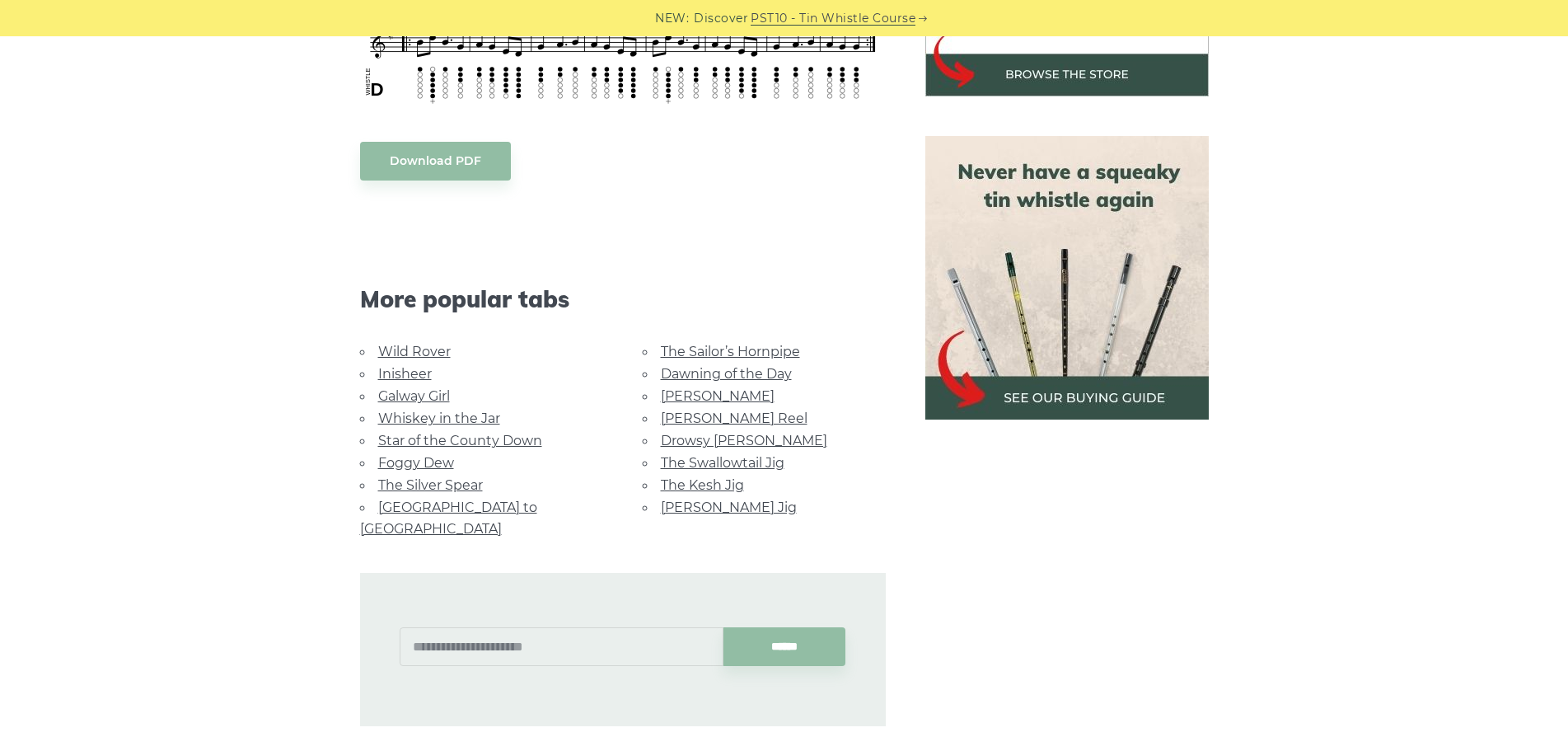
click at [482, 423] on link "Whiskey in the Jar" at bounding box center [439, 419] width 122 height 16
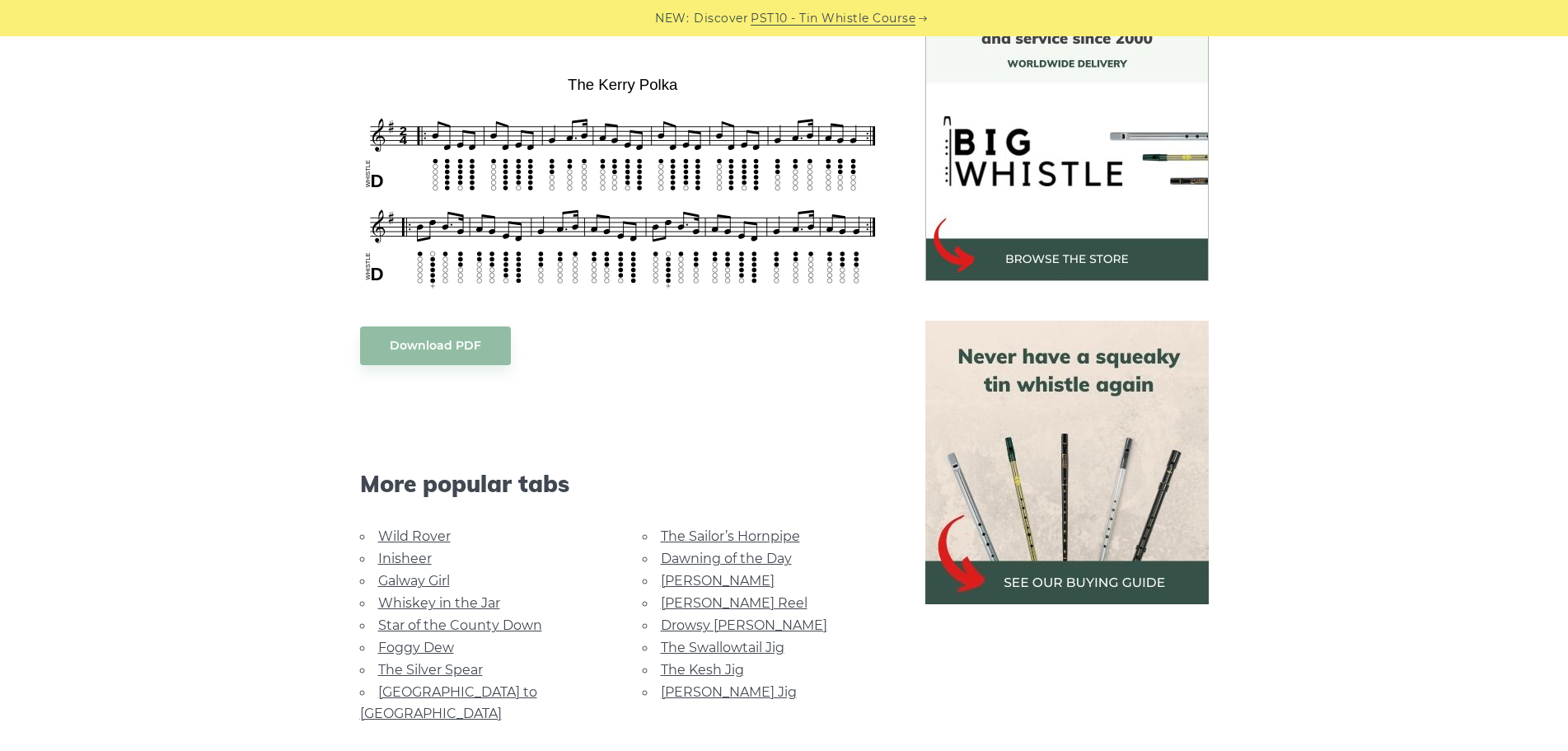
scroll to position [412, 0]
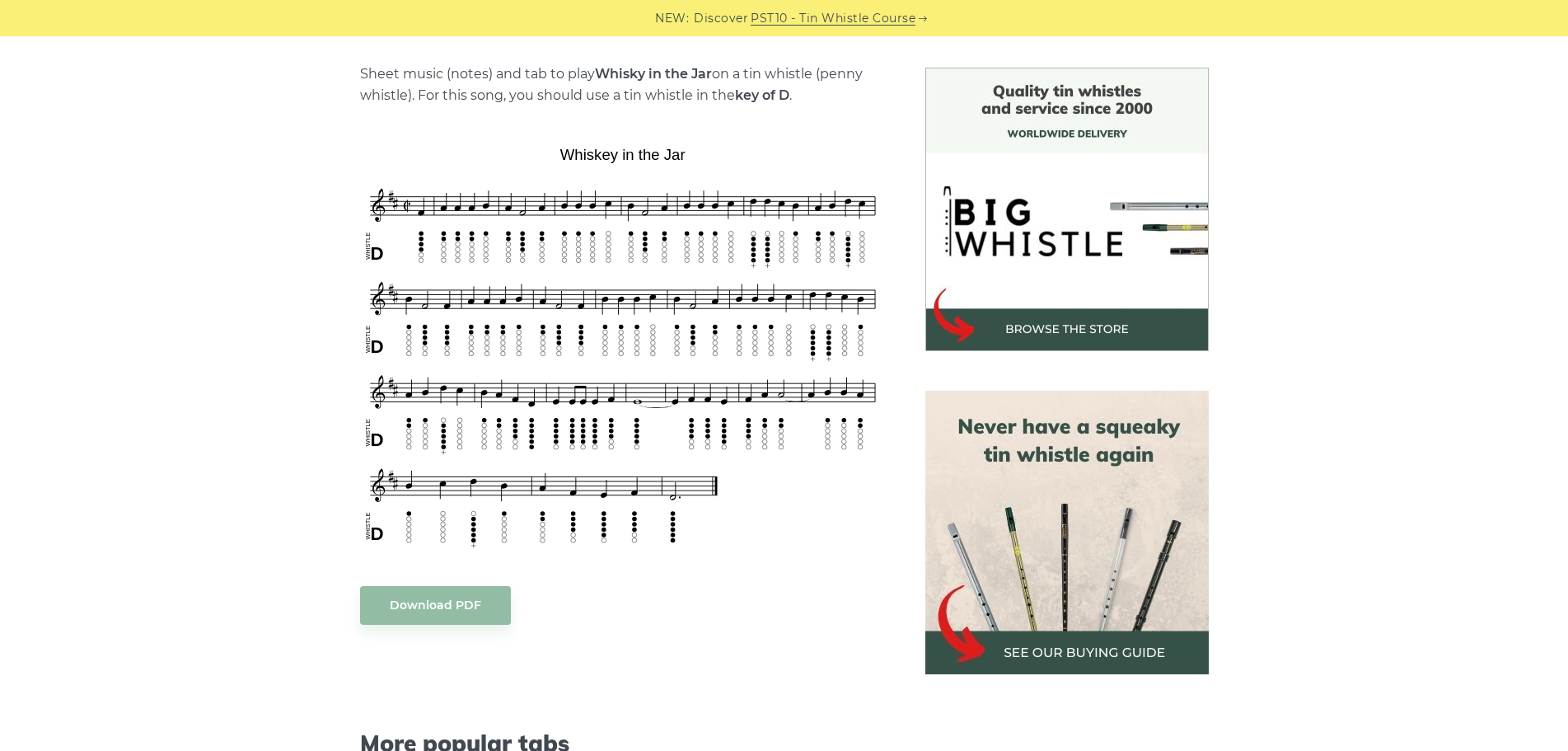
scroll to position [494, 0]
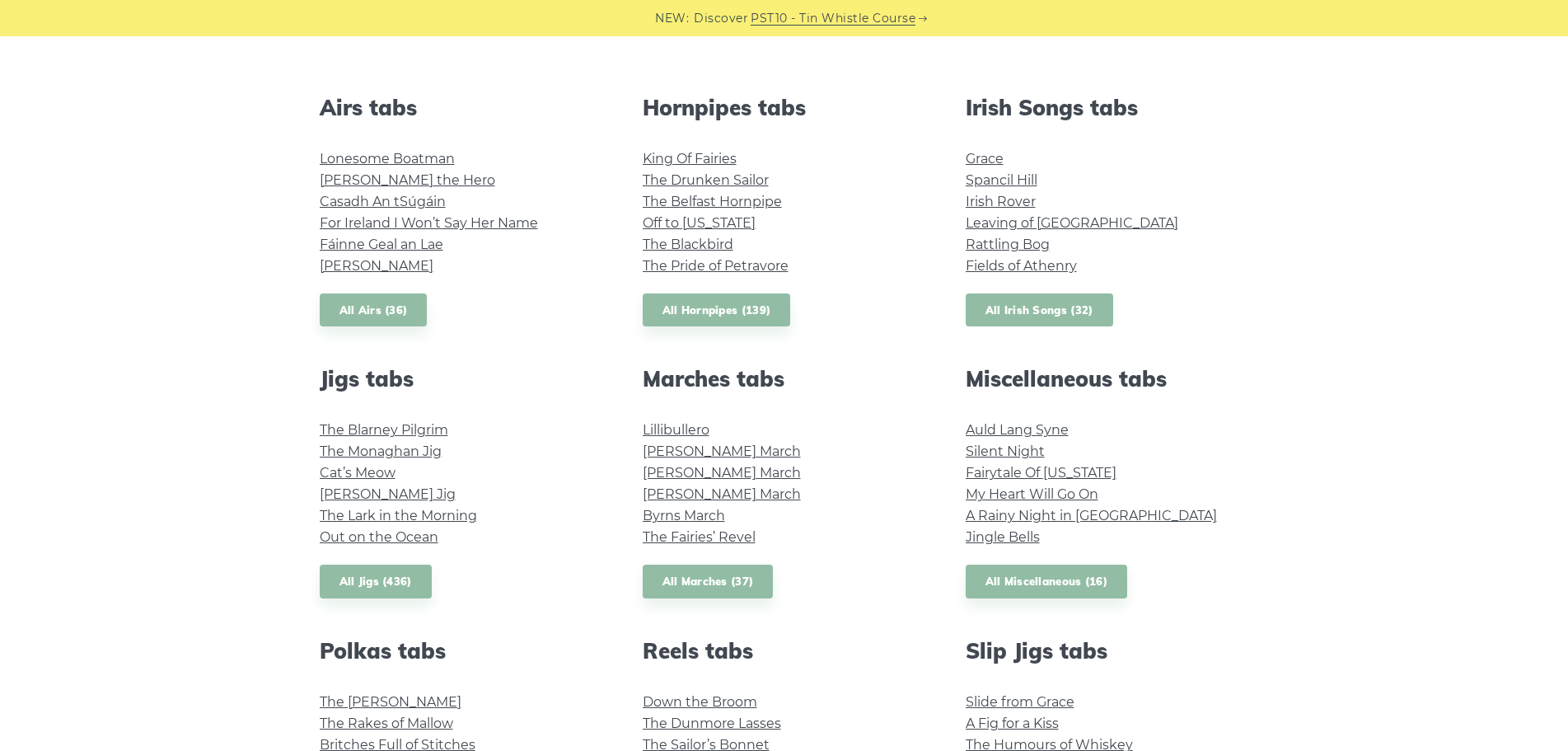
scroll to position [577, 0]
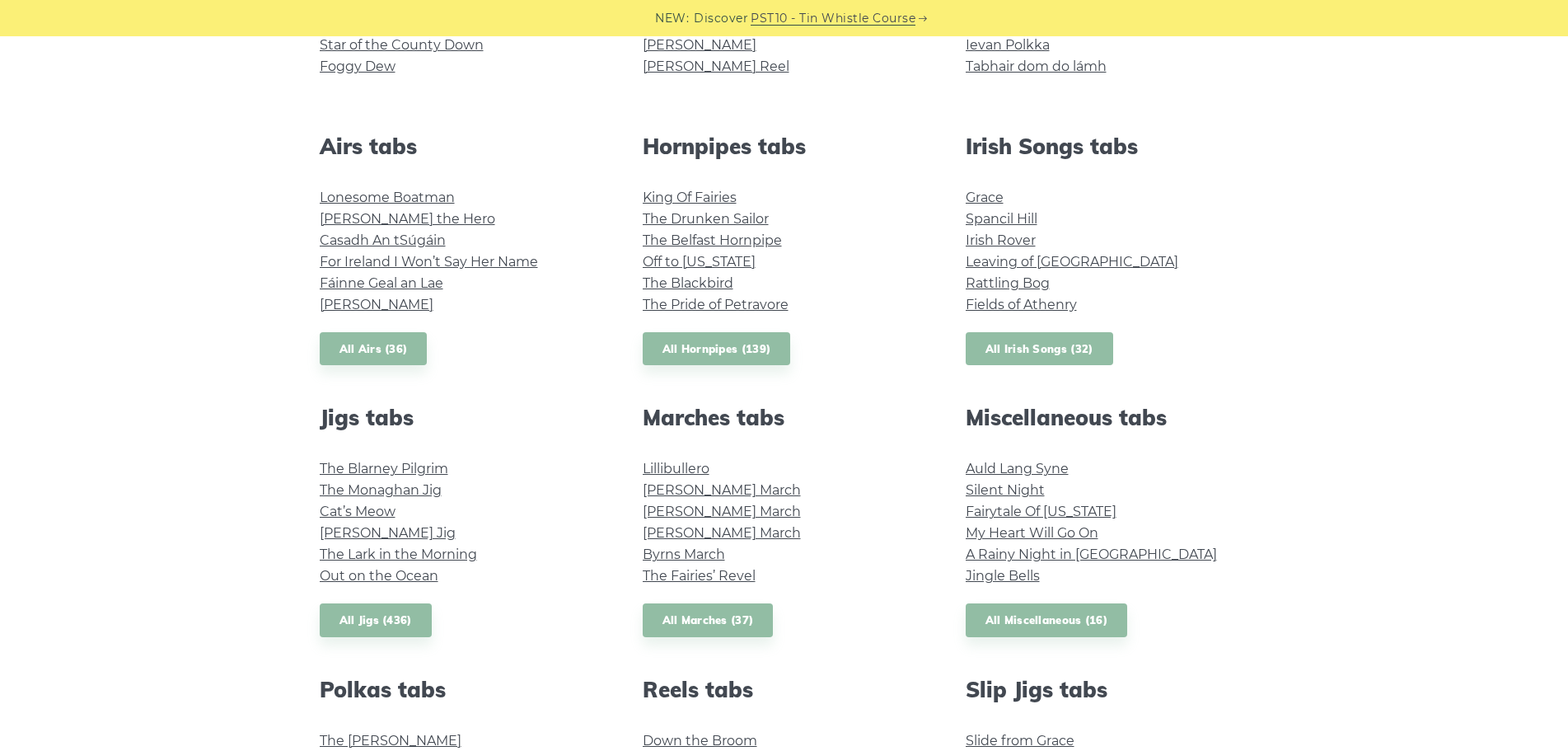
click at [1007, 349] on link "All Irish Songs (32)" at bounding box center [1039, 349] width 148 height 34
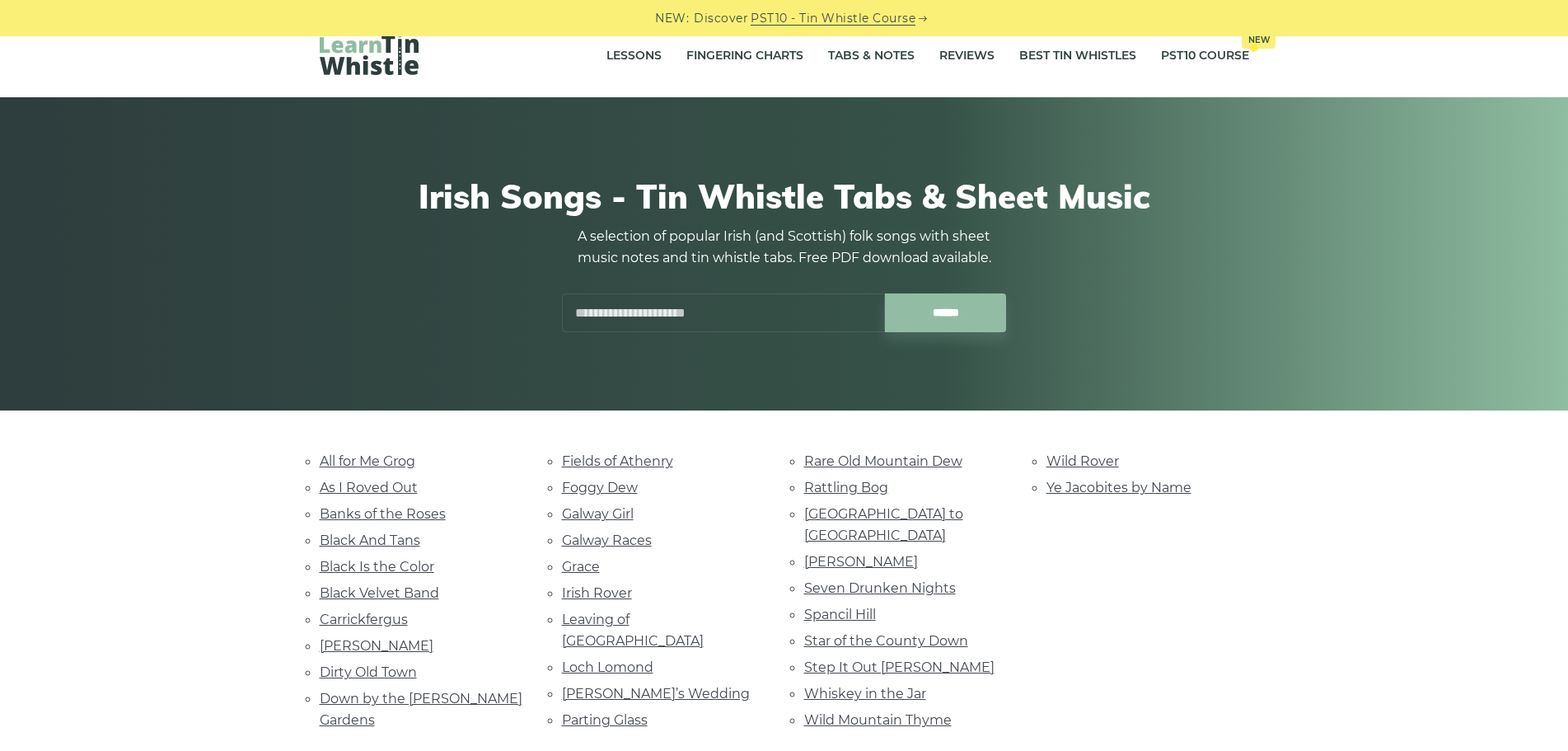
scroll to position [247, 0]
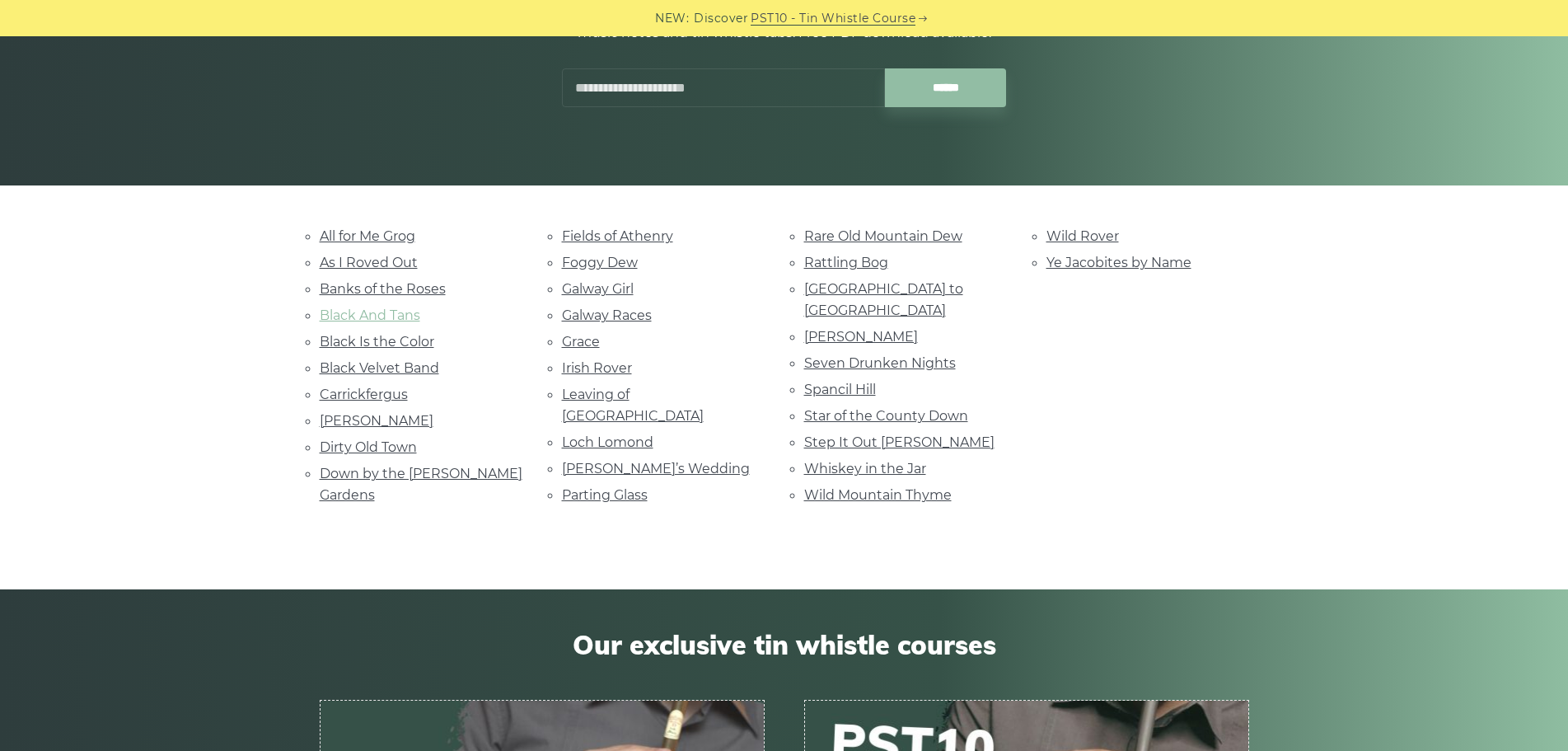
click at [402, 311] on link "Black And Tans" at bounding box center [370, 316] width 100 height 16
click at [597, 238] on link "Fields of Athenry" at bounding box center [617, 236] width 111 height 16
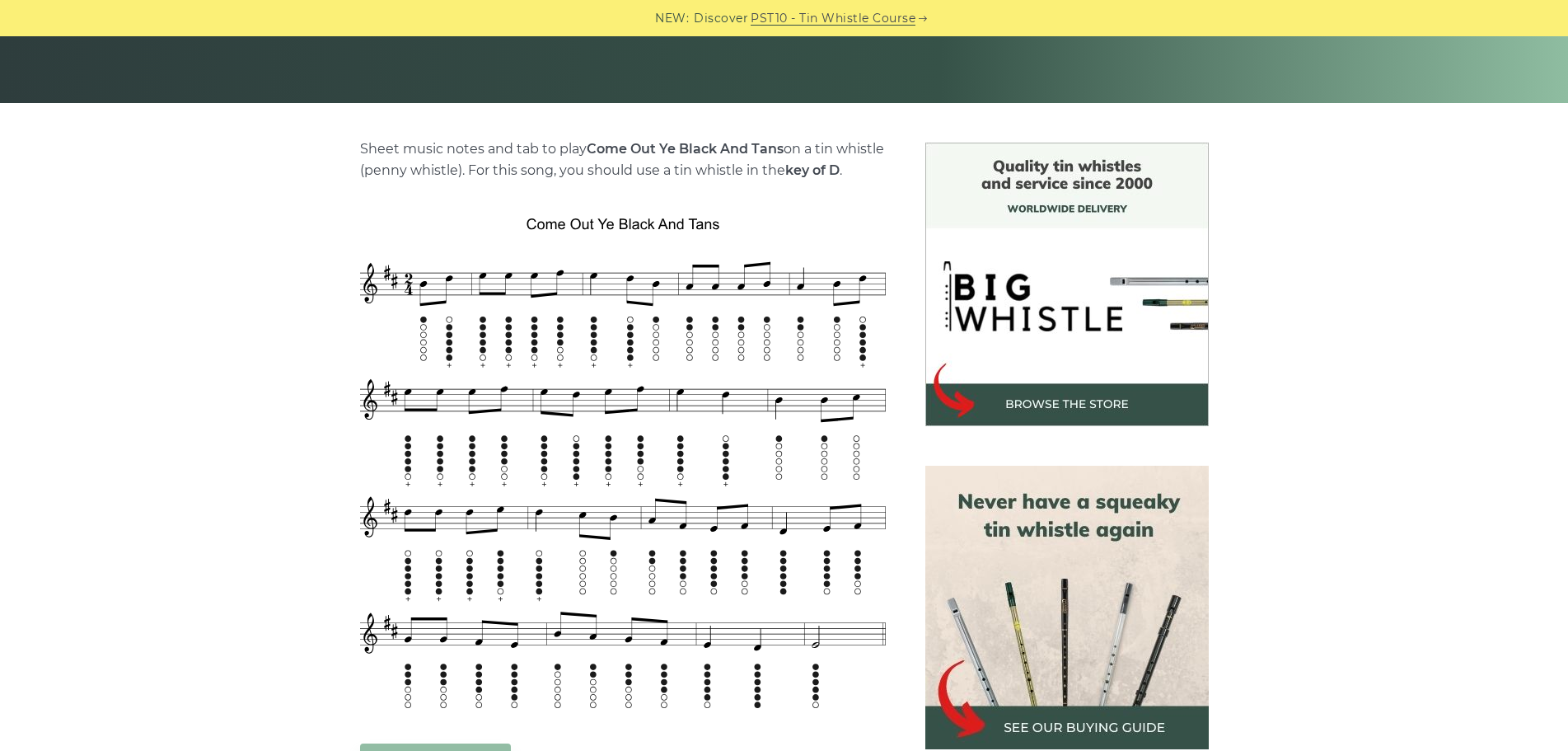
scroll to position [494, 0]
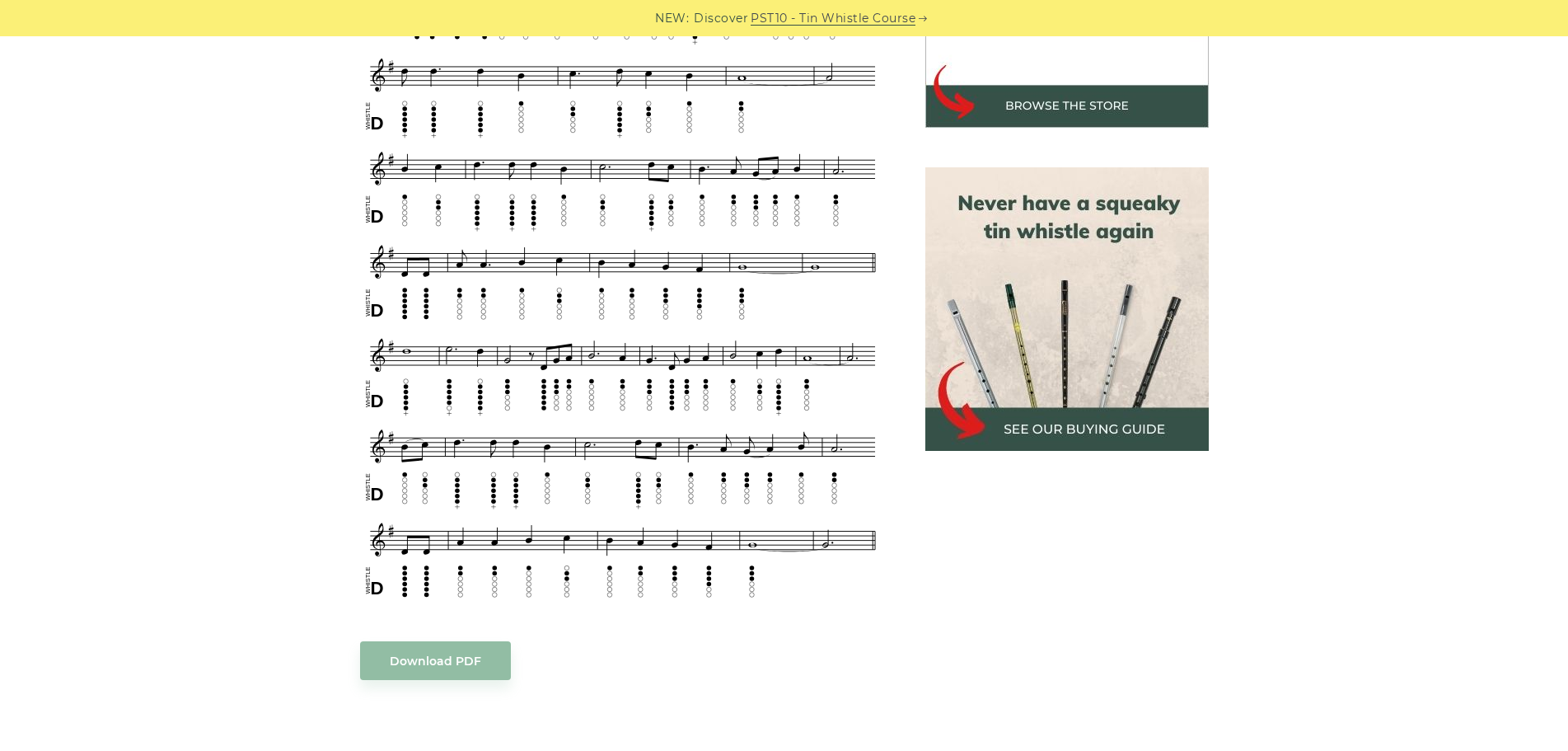
scroll to position [577, 0]
